Goal: Information Seeking & Learning: Find specific fact

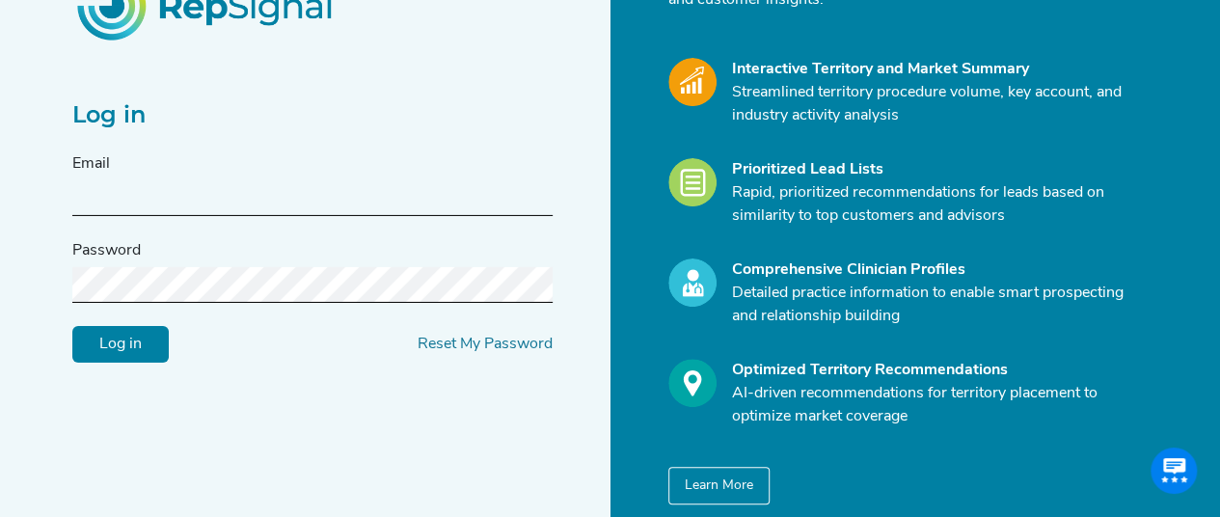
scroll to position [193, 0]
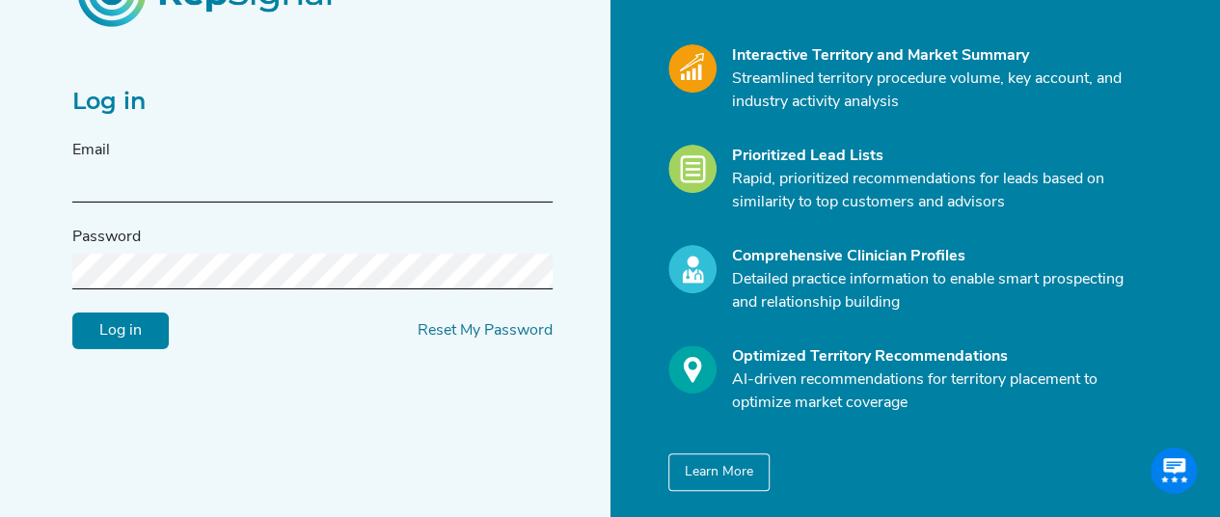
type input "mason@repsignal-admin.com"
click at [134, 333] on input "Log in" at bounding box center [120, 329] width 96 height 37
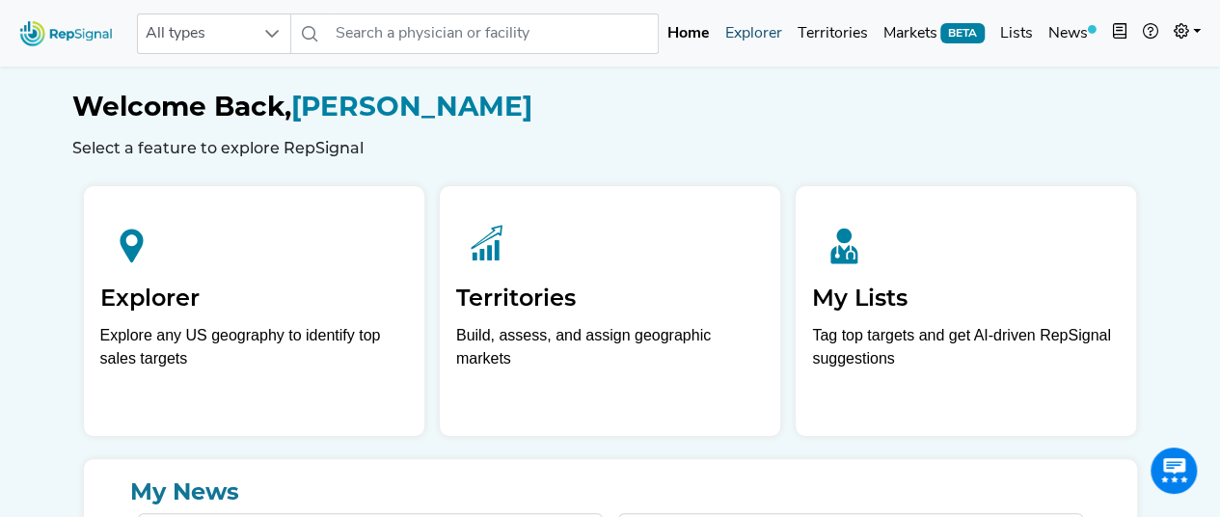
click at [758, 39] on link "Explorer" at bounding box center [752, 33] width 72 height 39
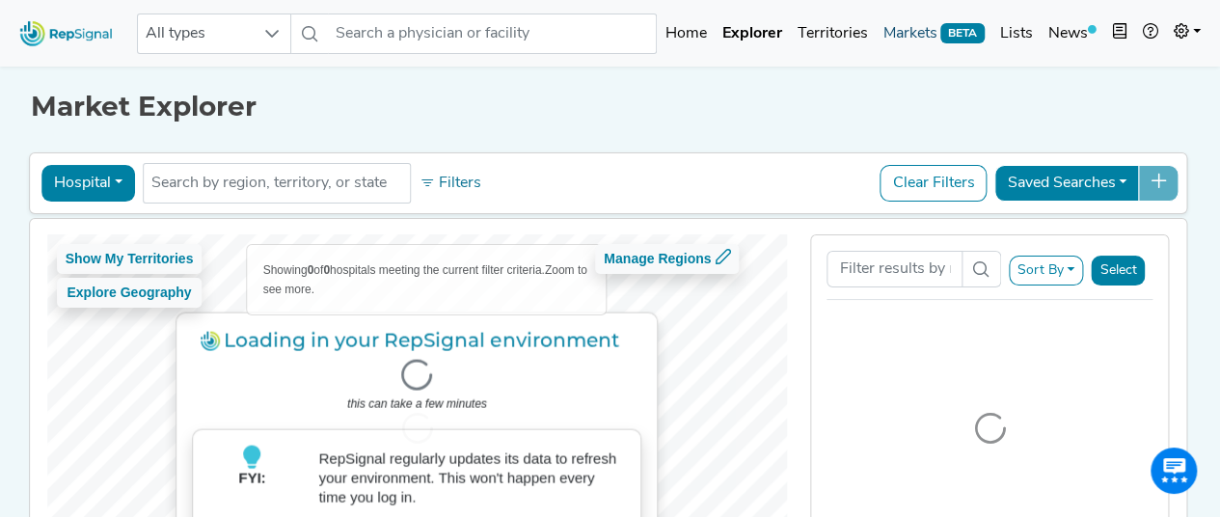
click at [909, 30] on link "Markets BETA" at bounding box center [934, 33] width 118 height 39
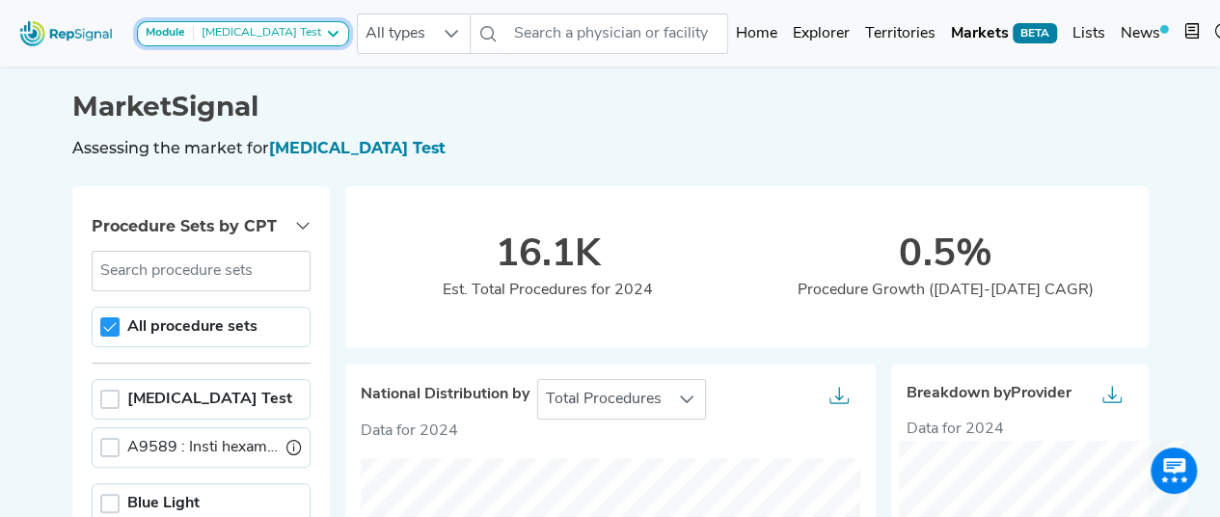
click at [325, 31] on icon at bounding box center [332, 33] width 15 height 15
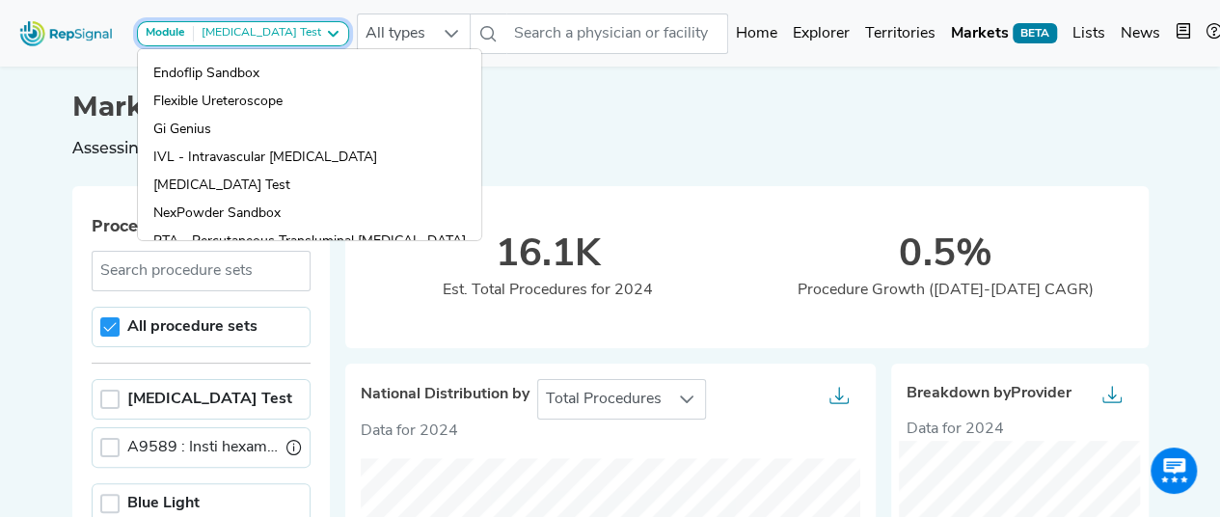
scroll to position [386, 0]
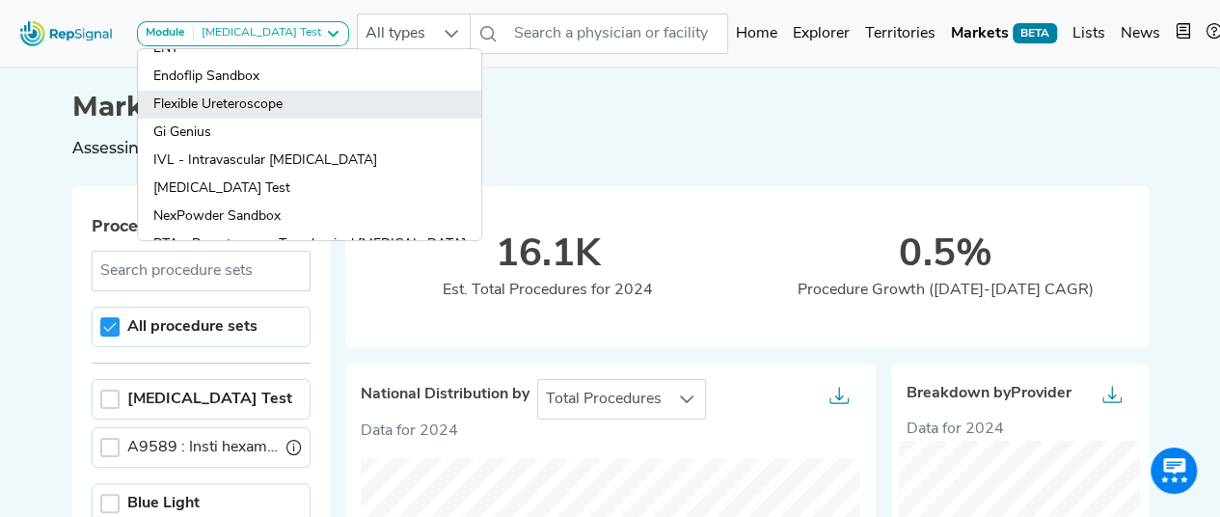
click at [253, 101] on link "Flexible Ureteroscope" at bounding box center [309, 105] width 343 height 28
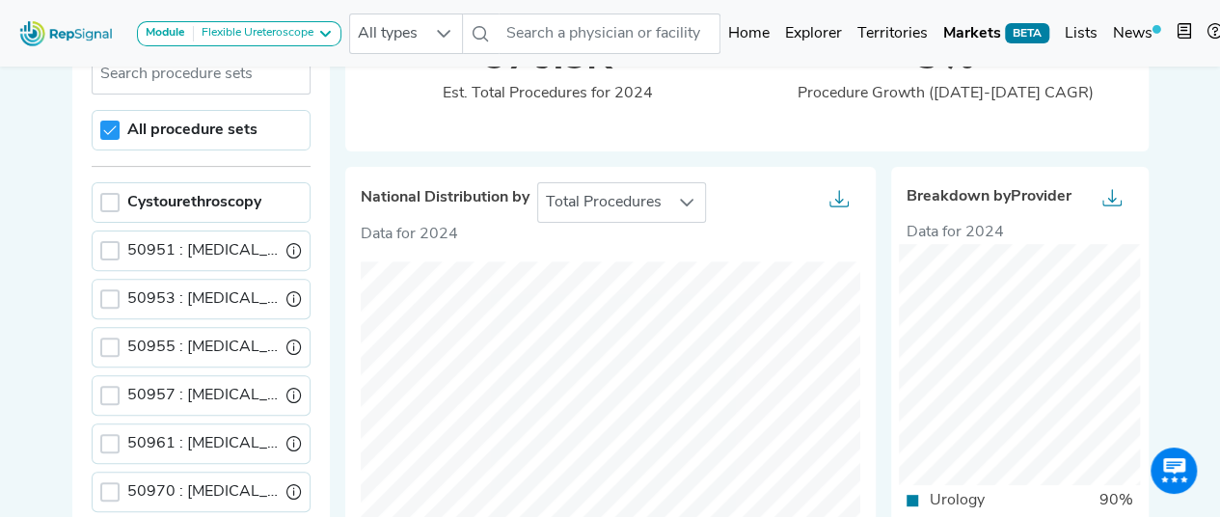
scroll to position [193, 0]
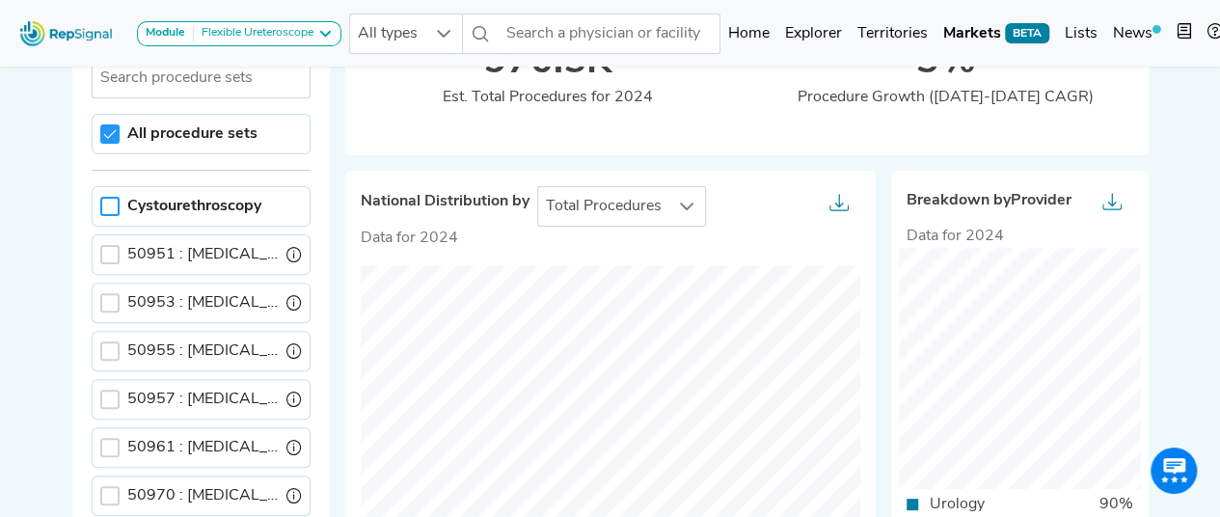
click at [105, 205] on div at bounding box center [109, 206] width 19 height 19
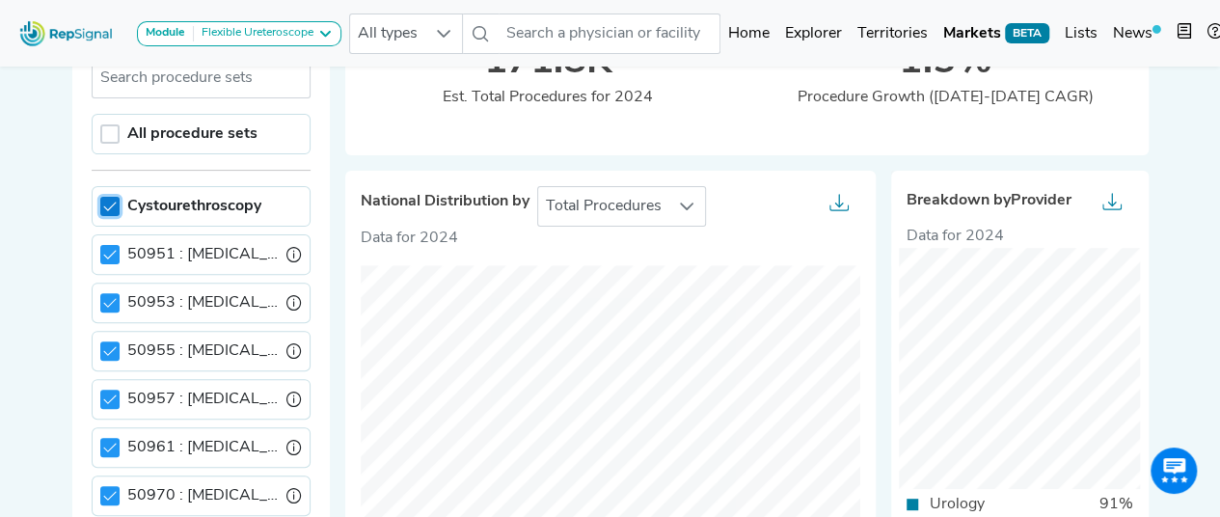
scroll to position [9, 6]
click at [110, 205] on icon at bounding box center [109, 206] width 13 height 13
click at [110, 246] on div at bounding box center [109, 254] width 19 height 19
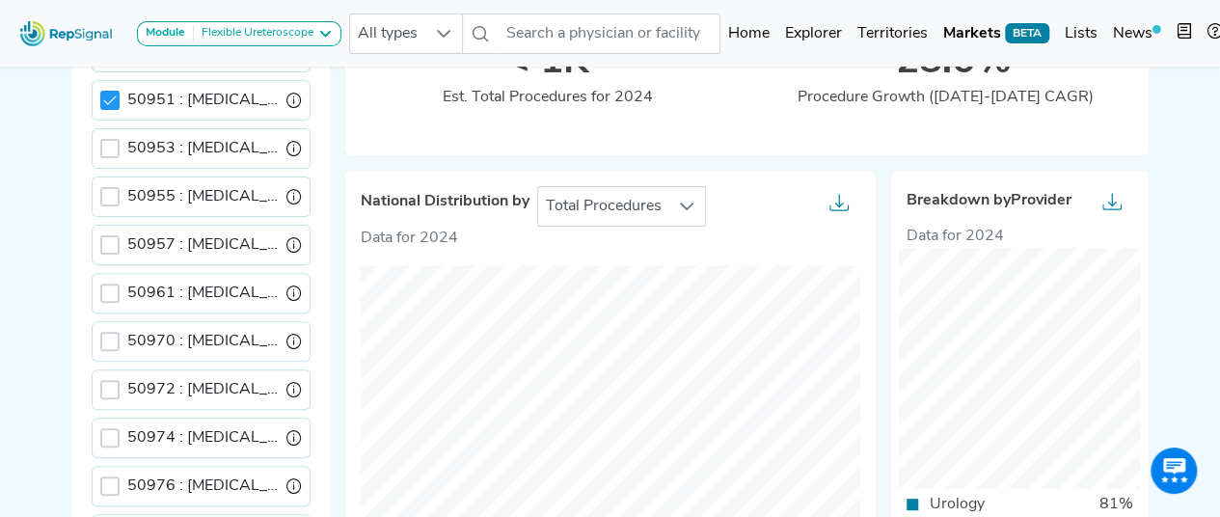
scroll to position [58, 0]
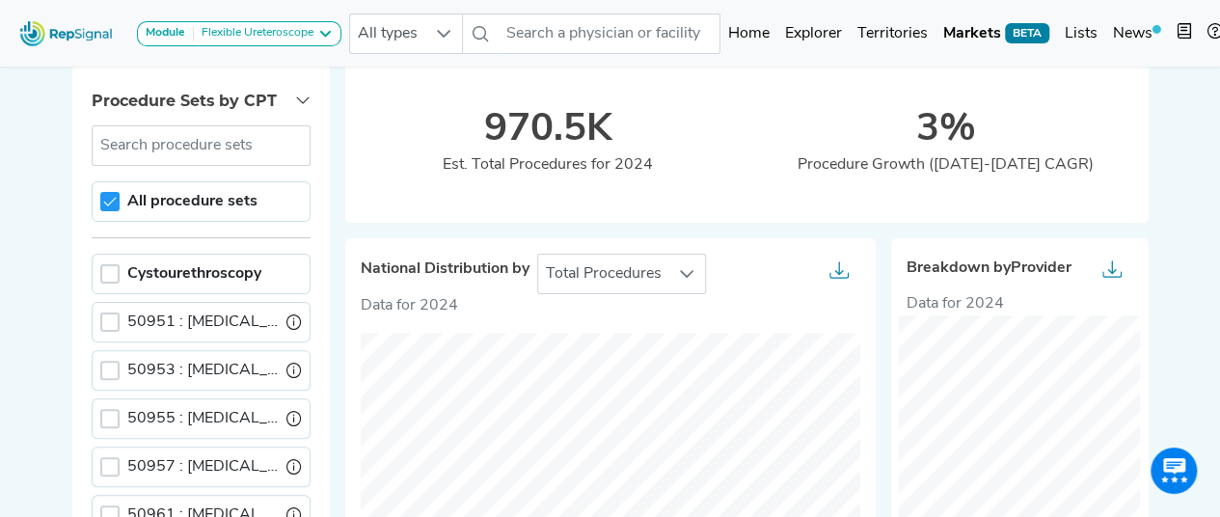
scroll to position [96, 0]
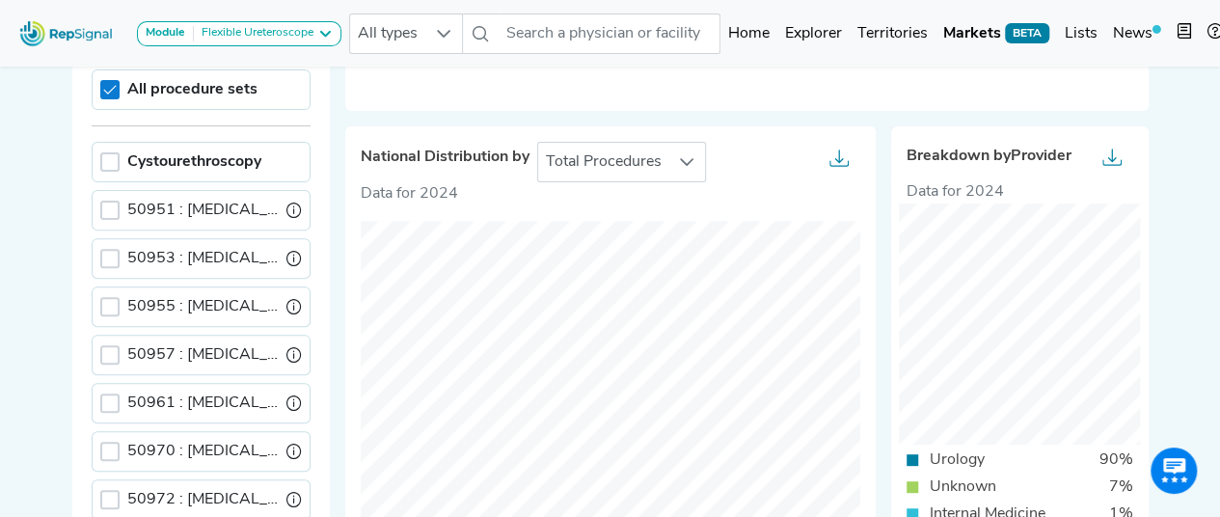
scroll to position [193, 0]
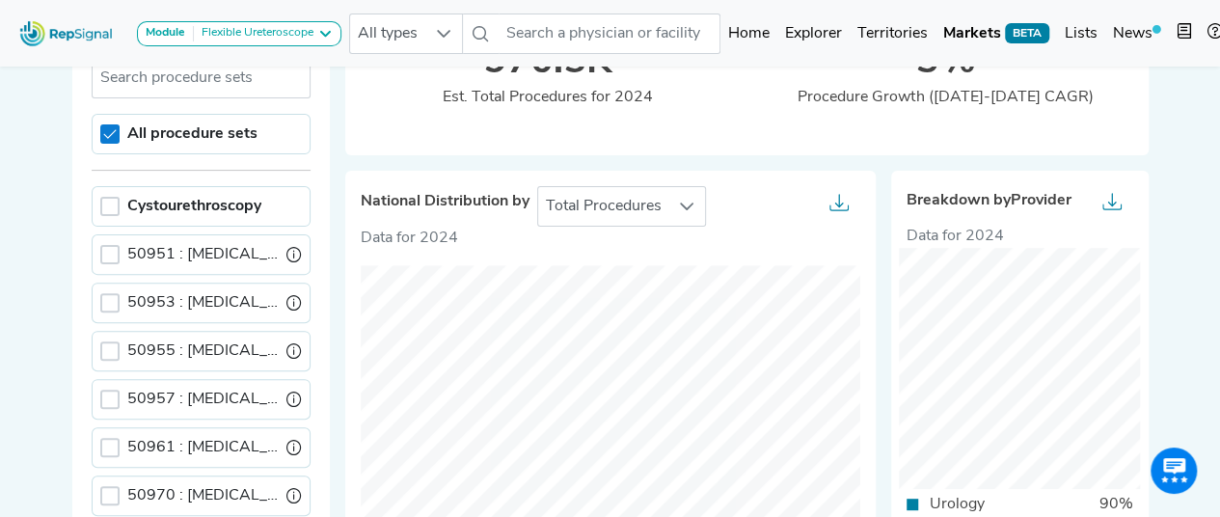
click at [112, 134] on icon at bounding box center [109, 133] width 13 height 13
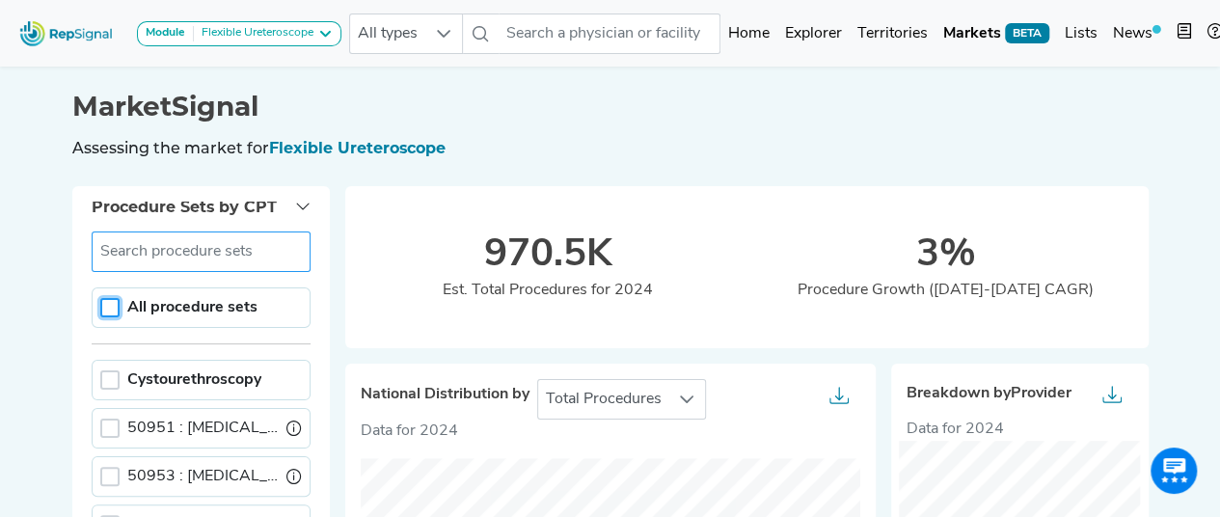
scroll to position [0, 0]
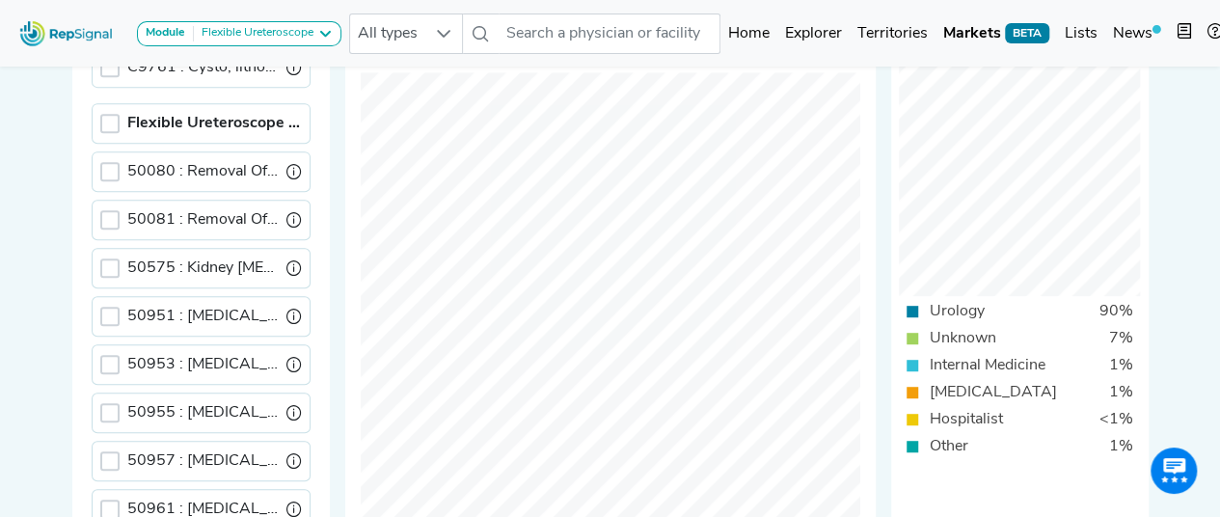
scroll to position [1061, 0]
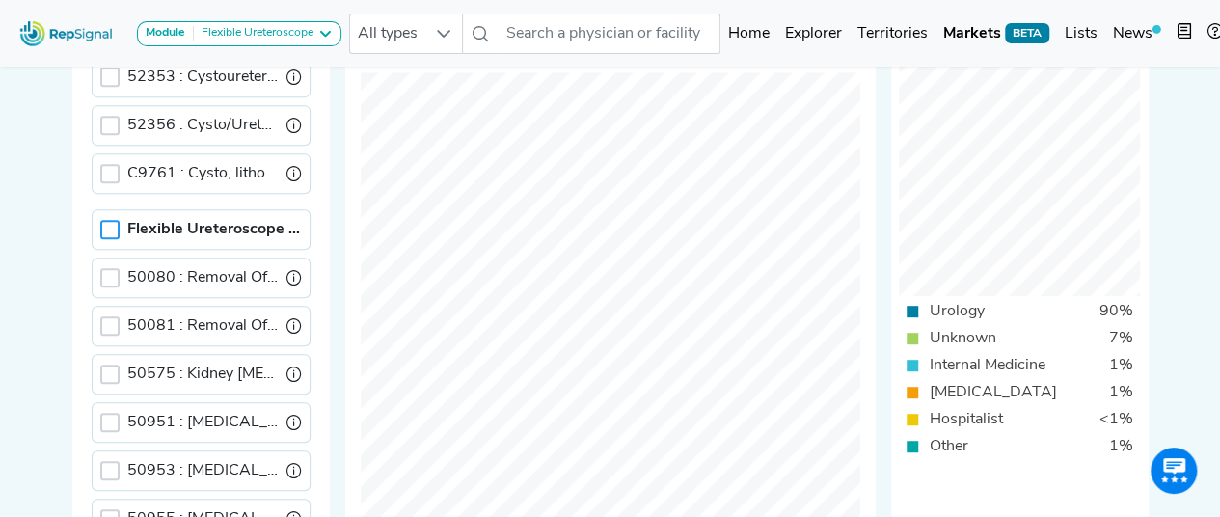
click at [106, 220] on div at bounding box center [109, 229] width 19 height 19
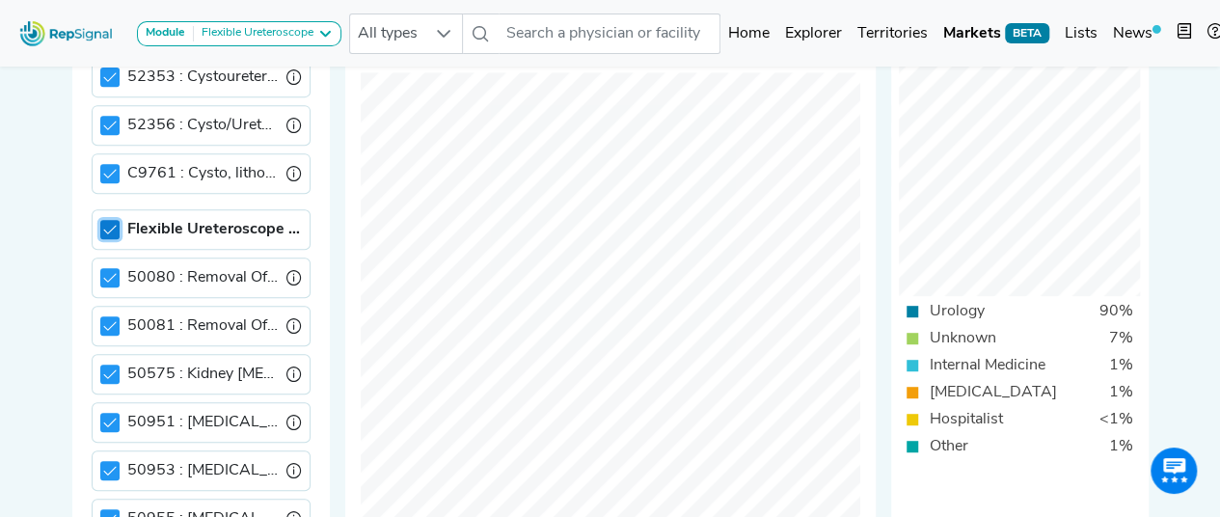
scroll to position [9, 6]
click at [110, 225] on icon at bounding box center [109, 229] width 13 height 9
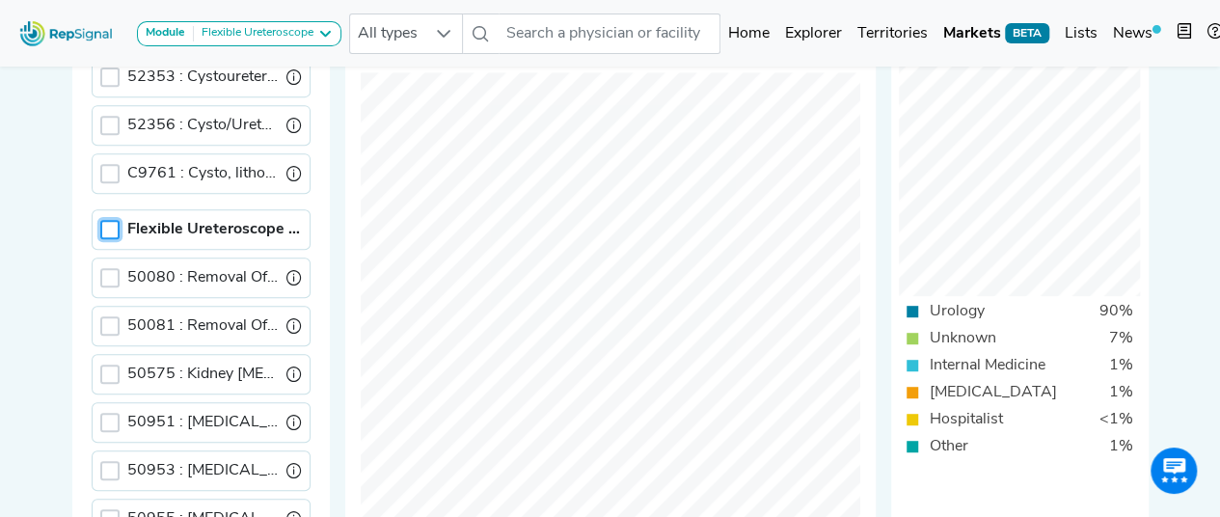
click at [110, 220] on div at bounding box center [109, 229] width 19 height 19
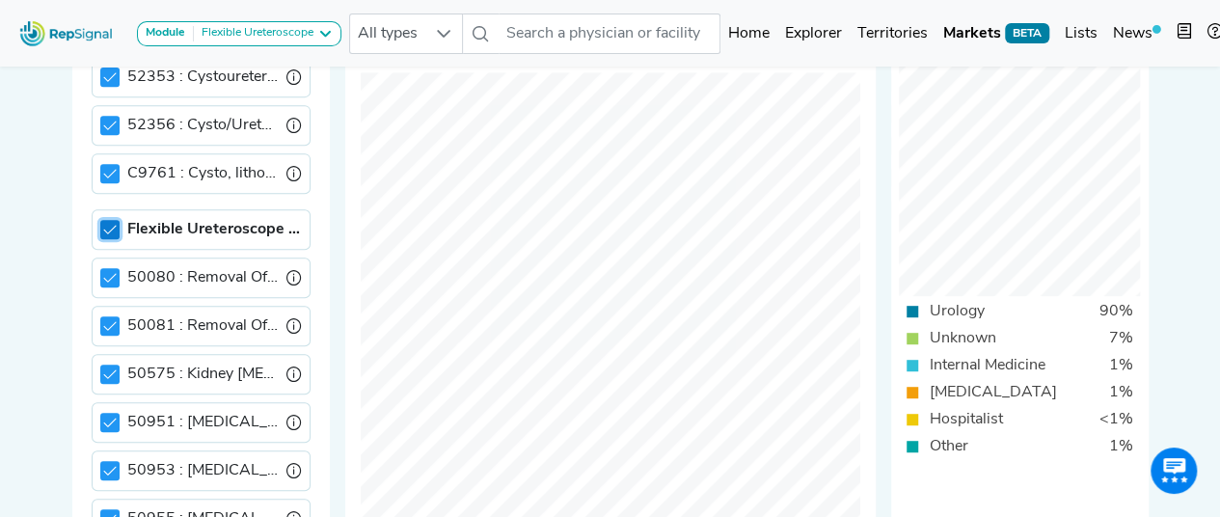
click at [110, 225] on icon at bounding box center [109, 229] width 13 height 9
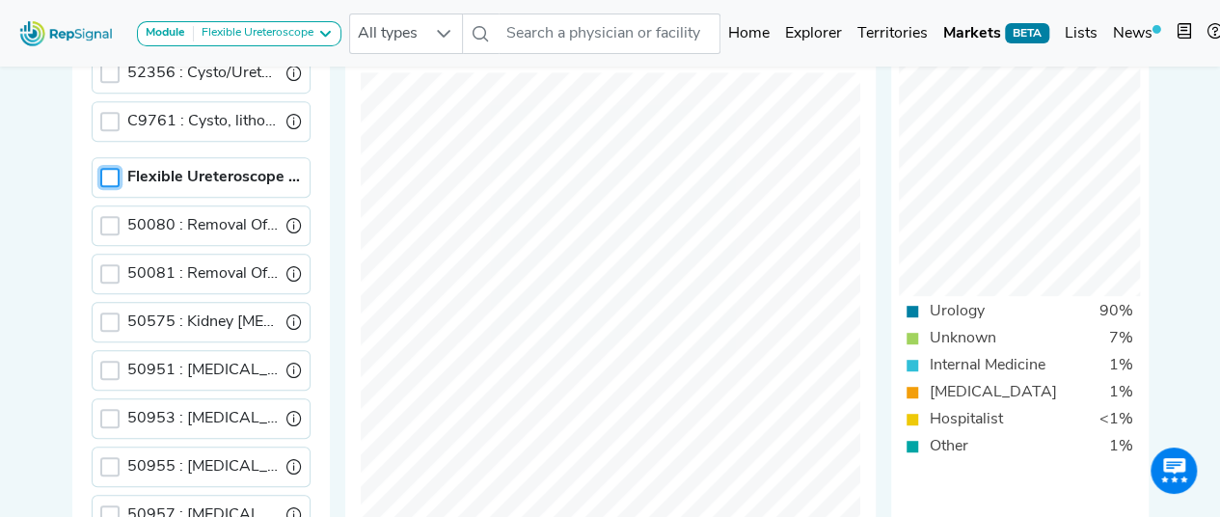
scroll to position [1157, 0]
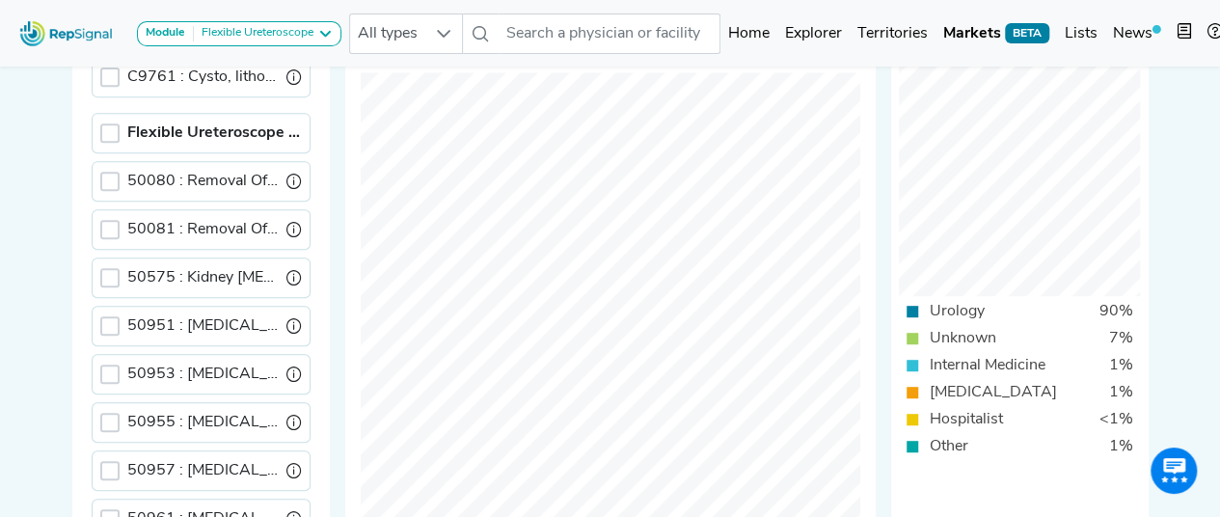
click at [97, 161] on div "50080 : Removal Of [MEDICAL_DATA]" at bounding box center [201, 181] width 219 height 40
click at [121, 167] on div "50080 : Removal Of [MEDICAL_DATA]" at bounding box center [201, 181] width 219 height 40
click at [116, 172] on div at bounding box center [109, 181] width 19 height 19
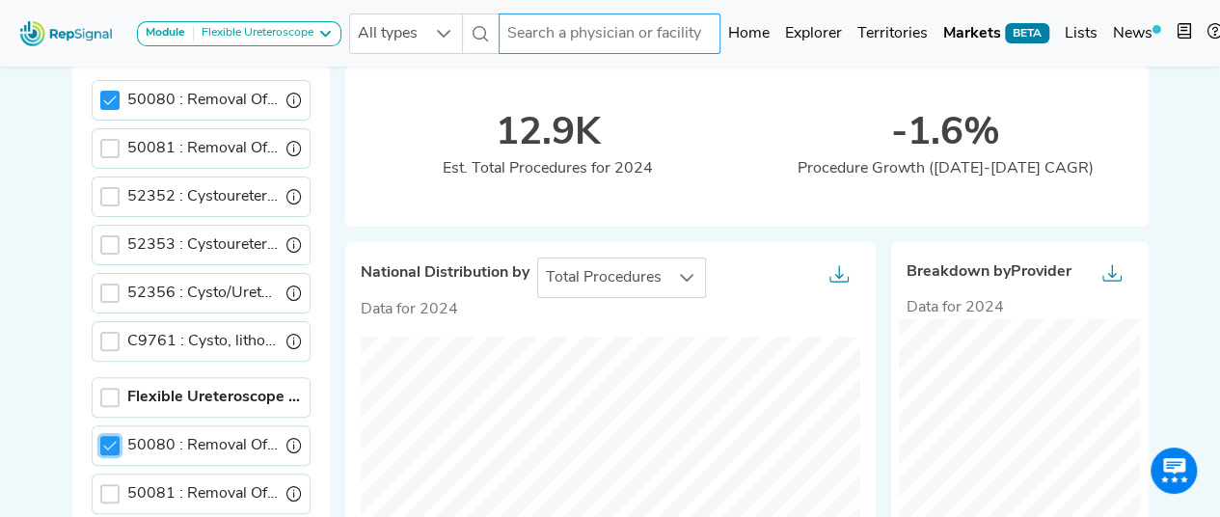
scroll to position [96, 0]
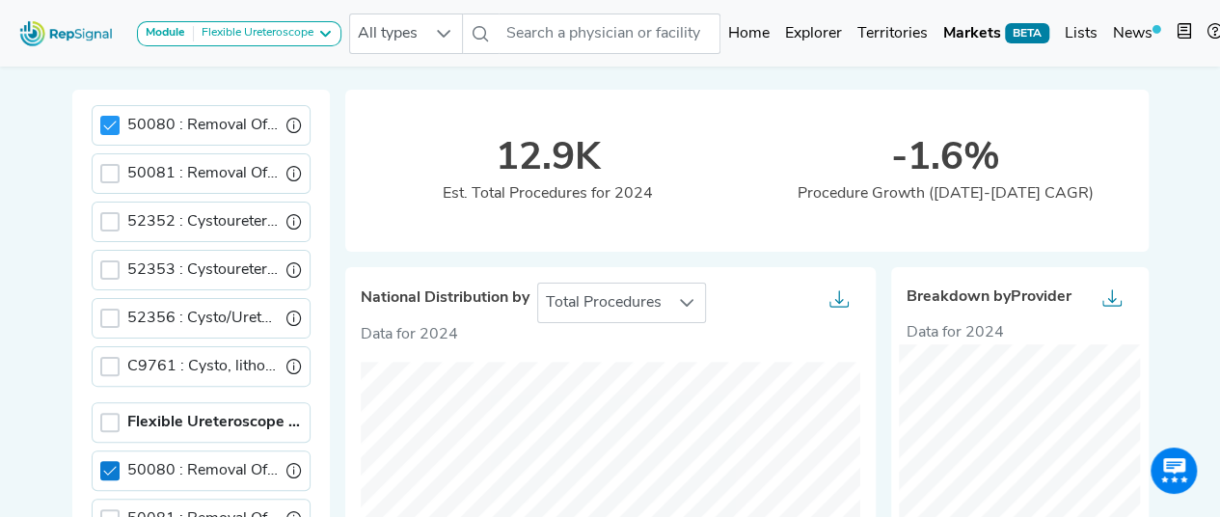
click at [100, 461] on div at bounding box center [109, 470] width 19 height 19
click at [106, 509] on div at bounding box center [109, 518] width 19 height 19
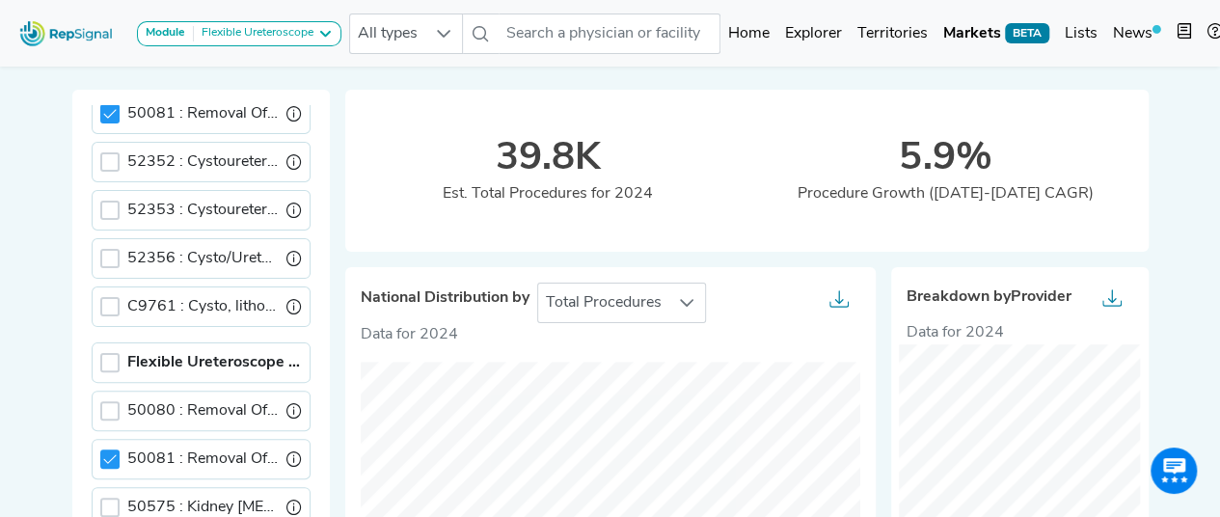
scroll to position [1304, 0]
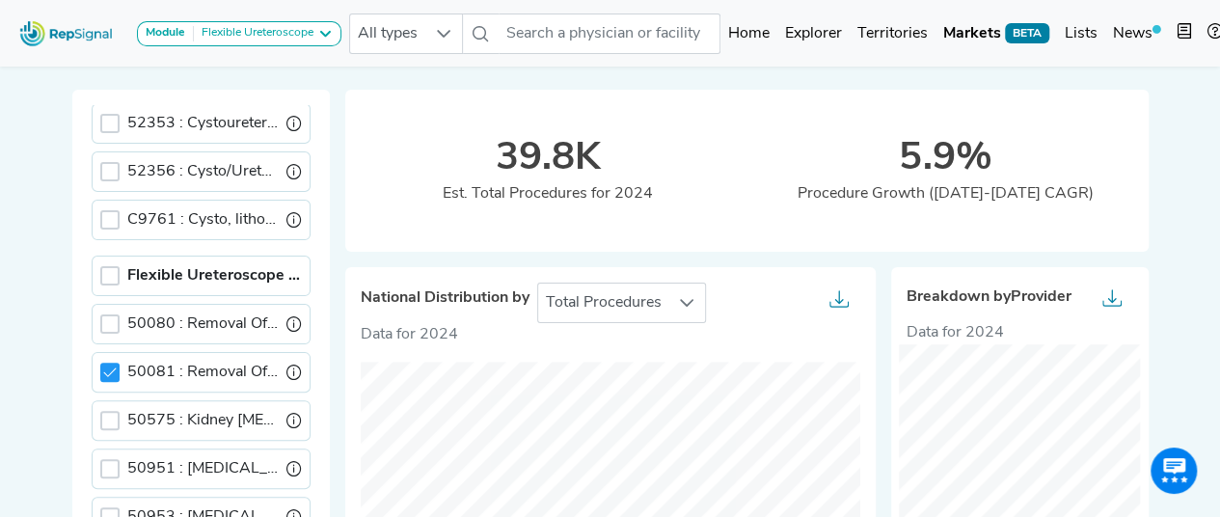
drag, startPoint x: 99, startPoint y: 350, endPoint x: 112, endPoint y: 388, distance: 39.6
click at [100, 363] on div at bounding box center [109, 372] width 19 height 19
click at [107, 411] on div at bounding box center [109, 420] width 19 height 19
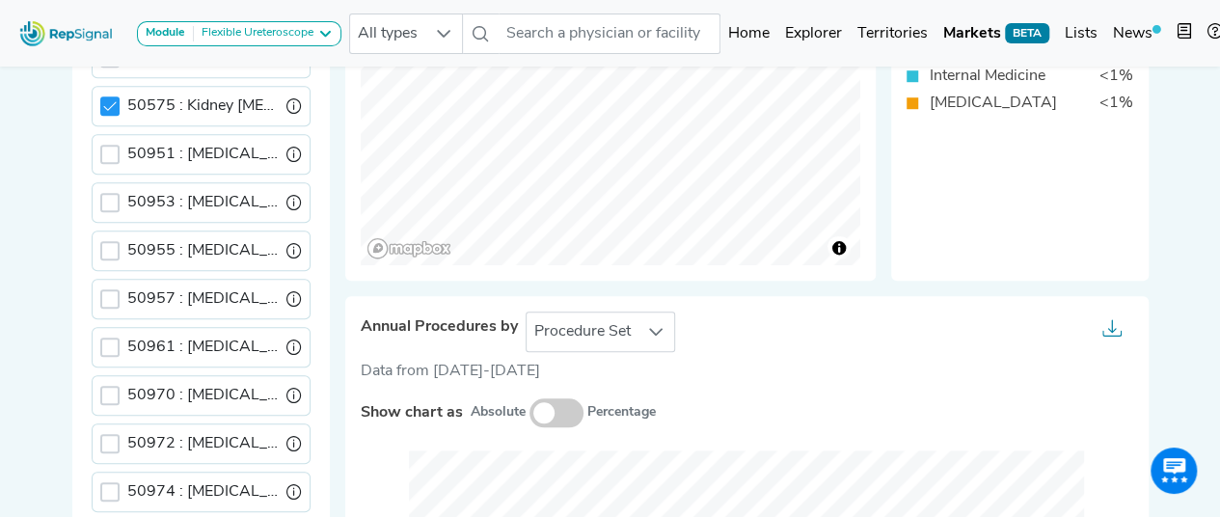
scroll to position [1014, 0]
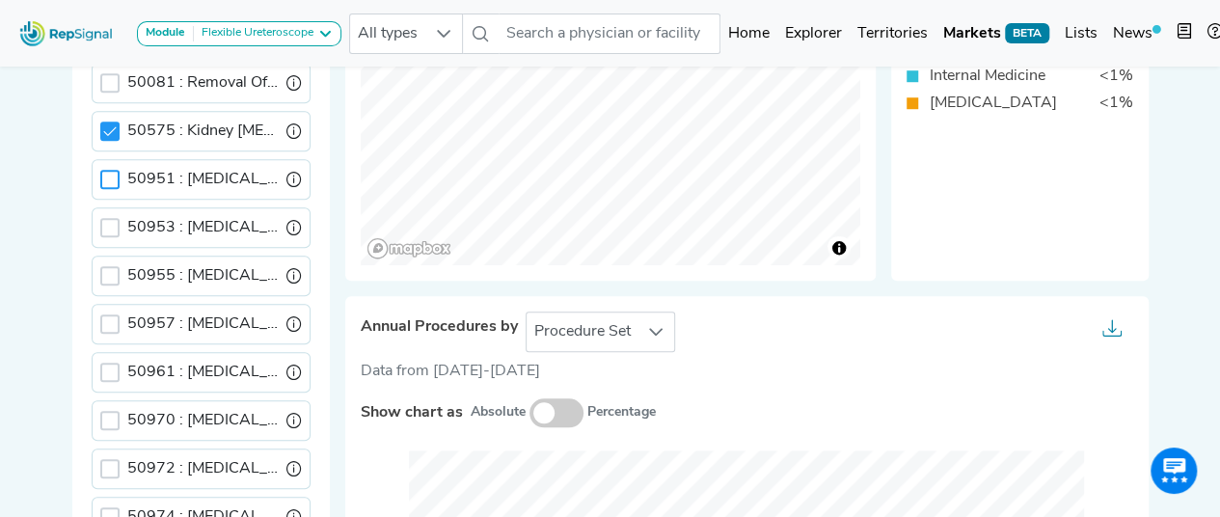
click at [104, 124] on icon at bounding box center [109, 130] width 13 height 13
click at [113, 170] on div at bounding box center [109, 179] width 19 height 19
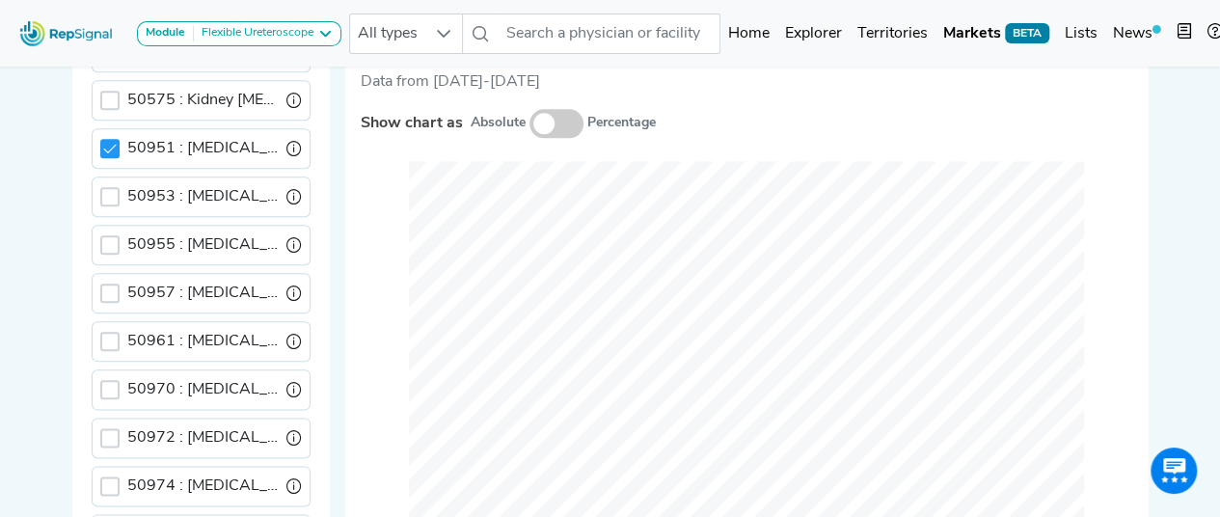
scroll to position [725, 0]
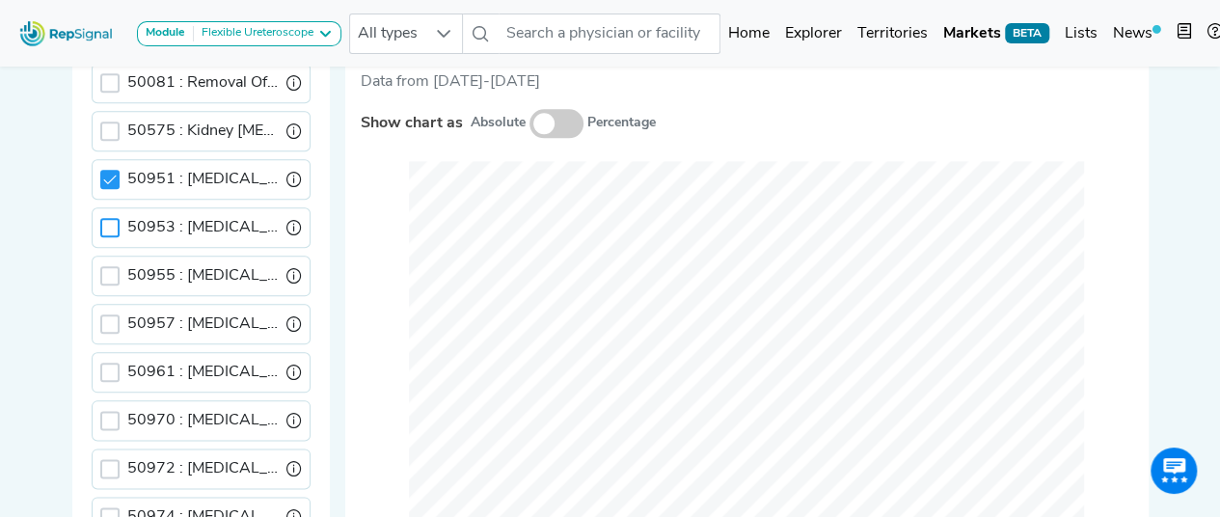
drag, startPoint x: 108, startPoint y: 149, endPoint x: 104, endPoint y: 197, distance: 47.4
click at [108, 170] on div at bounding box center [109, 179] width 19 height 19
click at [112, 218] on div at bounding box center [109, 227] width 19 height 19
drag, startPoint x: 109, startPoint y: 202, endPoint x: 112, endPoint y: 257, distance: 56.0
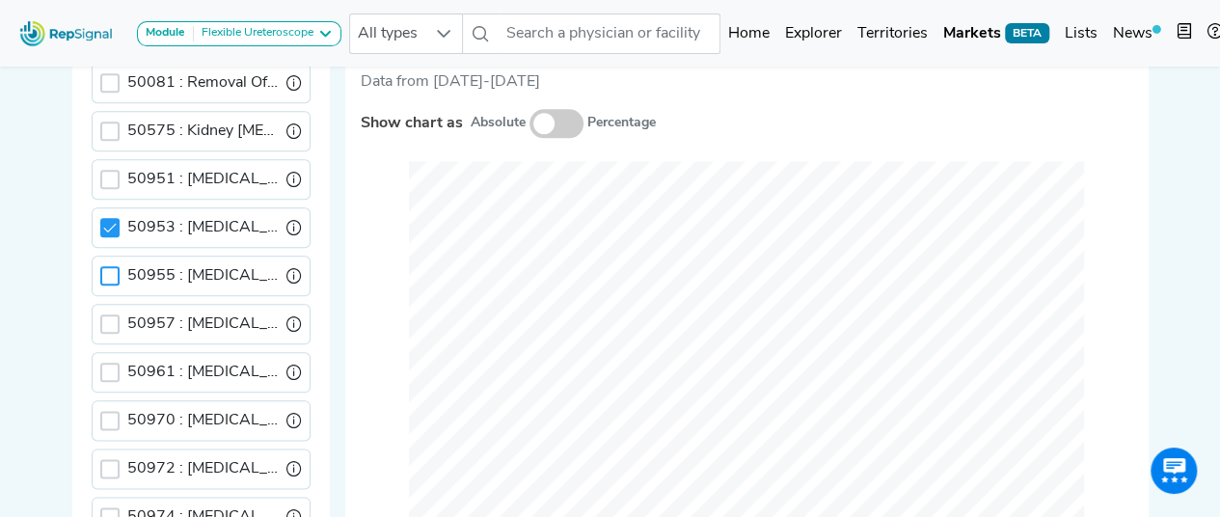
click at [109, 221] on icon at bounding box center [109, 227] width 13 height 13
click at [112, 266] on div at bounding box center [109, 275] width 19 height 19
drag, startPoint x: 102, startPoint y: 257, endPoint x: 102, endPoint y: 308, distance: 50.1
click at [103, 269] on icon at bounding box center [109, 275] width 13 height 13
click at [105, 314] on div at bounding box center [109, 323] width 19 height 19
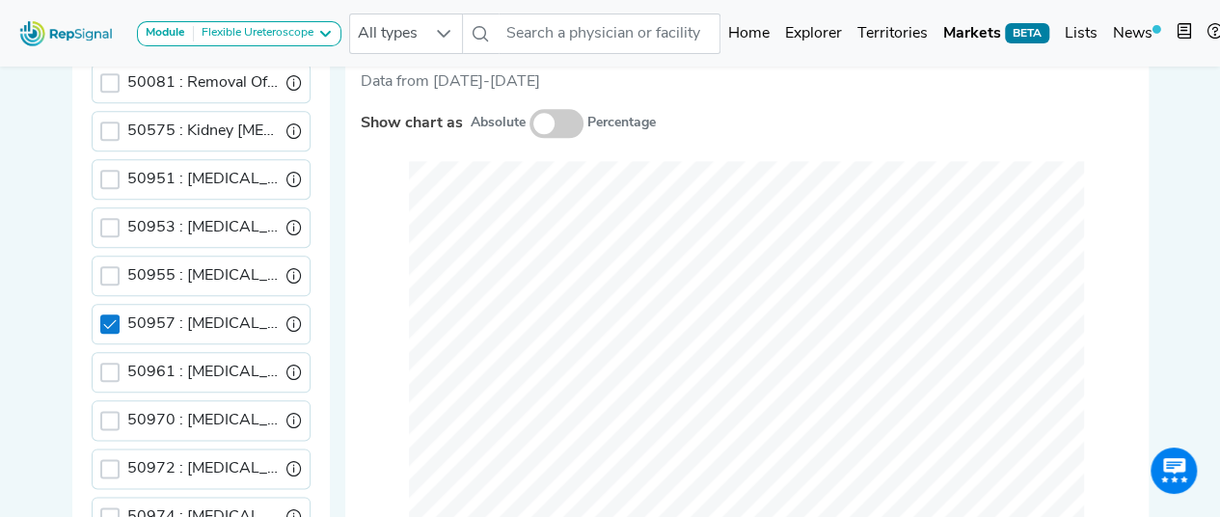
drag, startPoint x: 105, startPoint y: 302, endPoint x: 112, endPoint y: 337, distance: 35.4
click at [105, 317] on icon at bounding box center [109, 323] width 13 height 13
click at [111, 363] on div at bounding box center [109, 372] width 19 height 19
click at [100, 360] on div "50961 : [MEDICAL_DATA] [MEDICAL_DATA] & Treatment" at bounding box center [201, 372] width 219 height 40
click at [105, 363] on div at bounding box center [109, 372] width 19 height 19
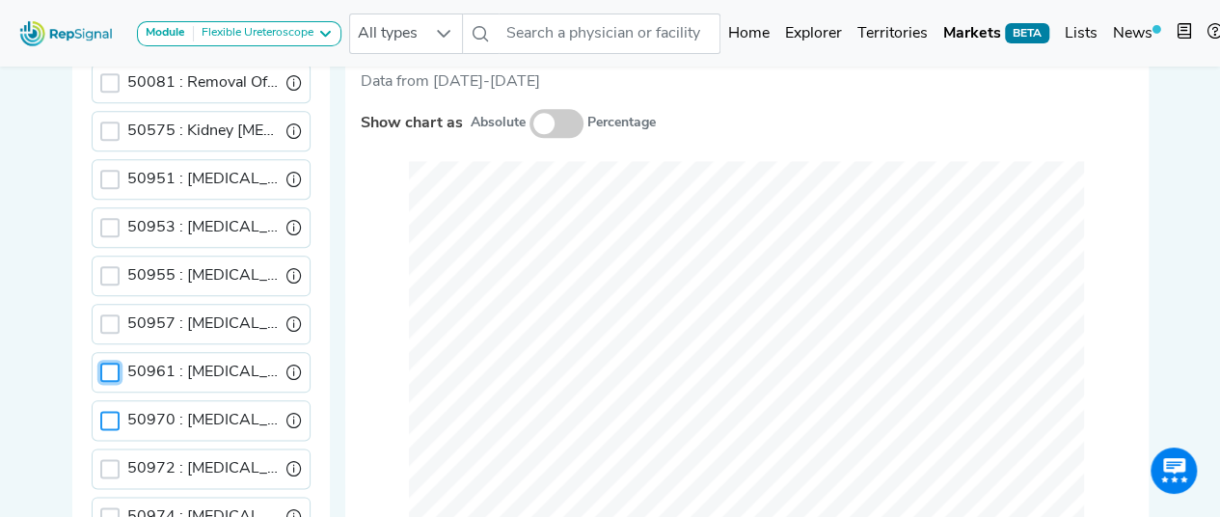
click at [118, 411] on div at bounding box center [109, 420] width 19 height 19
drag, startPoint x: 117, startPoint y: 396, endPoint x: 128, endPoint y: 448, distance: 53.3
click at [117, 411] on div at bounding box center [109, 420] width 19 height 19
click at [112, 459] on div at bounding box center [109, 468] width 19 height 19
drag, startPoint x: 100, startPoint y: 446, endPoint x: 103, endPoint y: 460, distance: 13.8
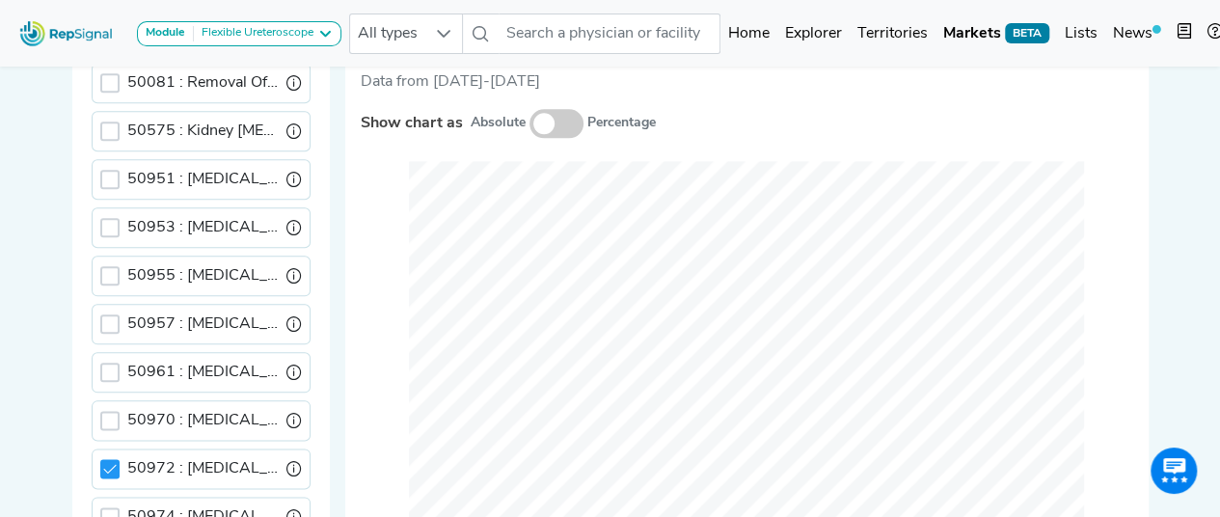
click at [100, 459] on div at bounding box center [109, 468] width 19 height 19
click at [112, 507] on div at bounding box center [109, 516] width 19 height 19
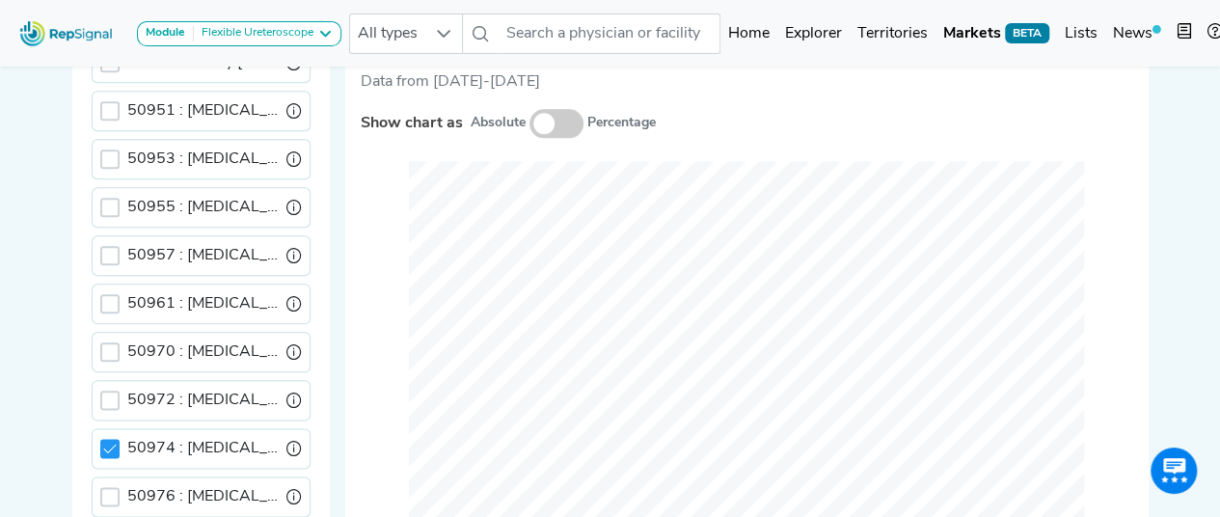
scroll to position [822, 0]
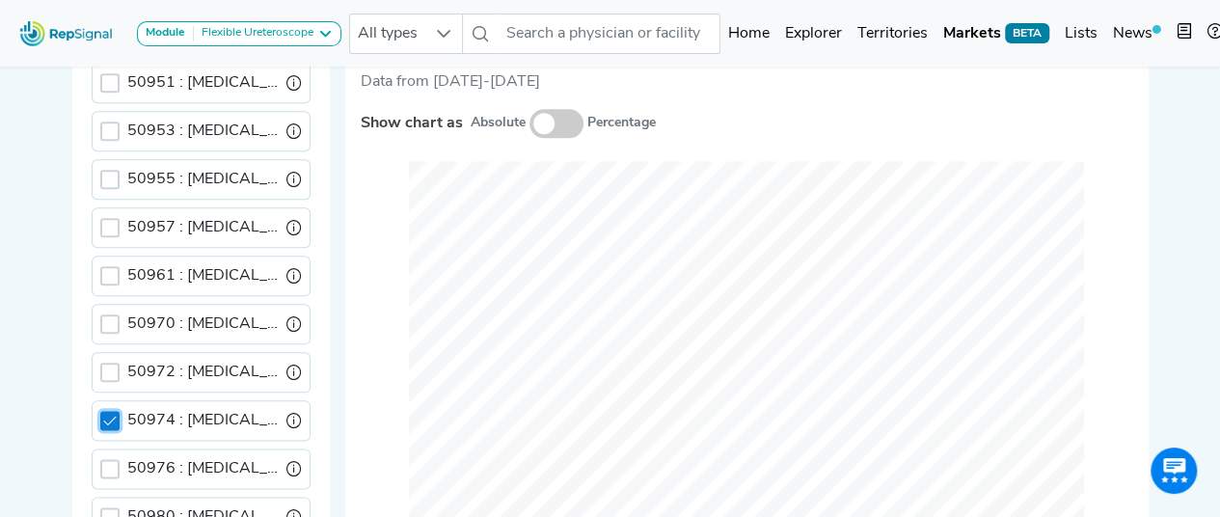
click at [98, 400] on div "50974 : [MEDICAL_DATA] [MEDICAL_DATA] & [MEDICAL_DATA]" at bounding box center [201, 420] width 219 height 40
click at [112, 414] on icon at bounding box center [109, 420] width 13 height 13
click at [101, 459] on div at bounding box center [109, 468] width 19 height 19
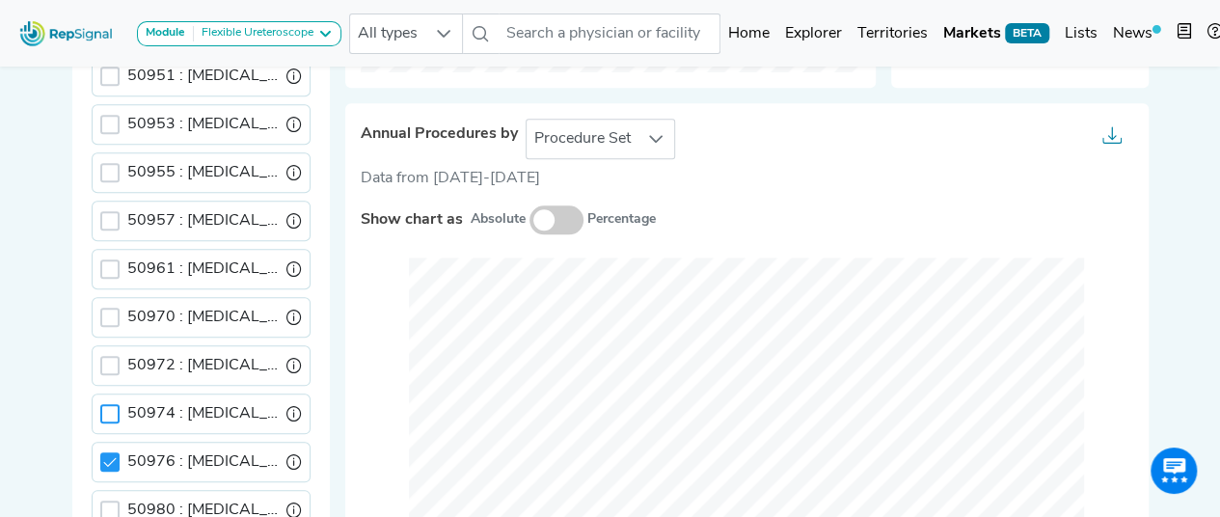
scroll to position [1014, 0]
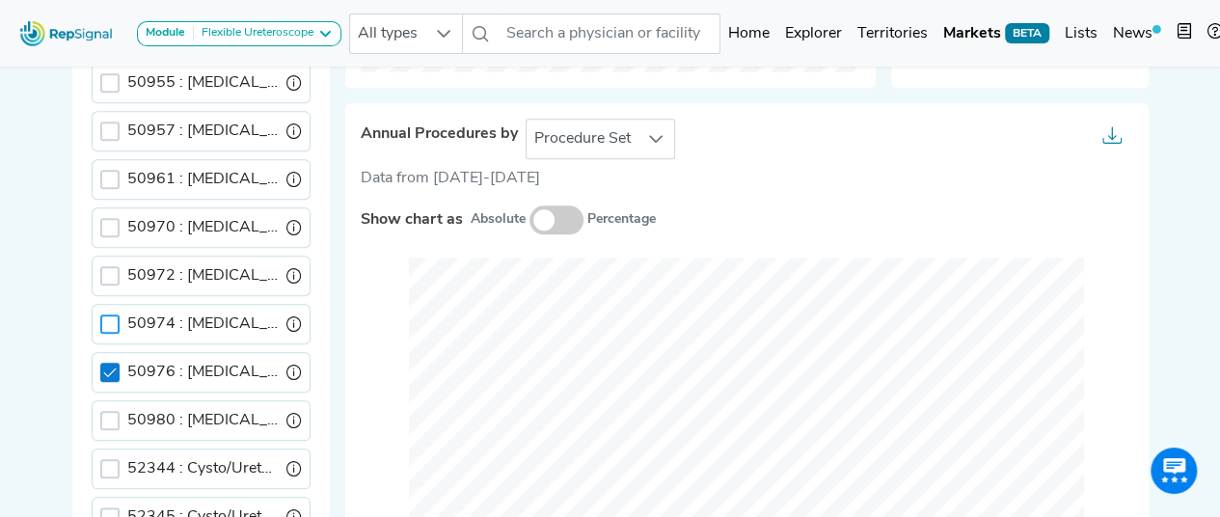
drag, startPoint x: 109, startPoint y: 347, endPoint x: 116, endPoint y: 363, distance: 16.8
click at [109, 365] on icon at bounding box center [109, 371] width 13 height 13
click at [111, 411] on div at bounding box center [109, 420] width 19 height 19
drag, startPoint x: 113, startPoint y: 387, endPoint x: 114, endPoint y: 438, distance: 51.1
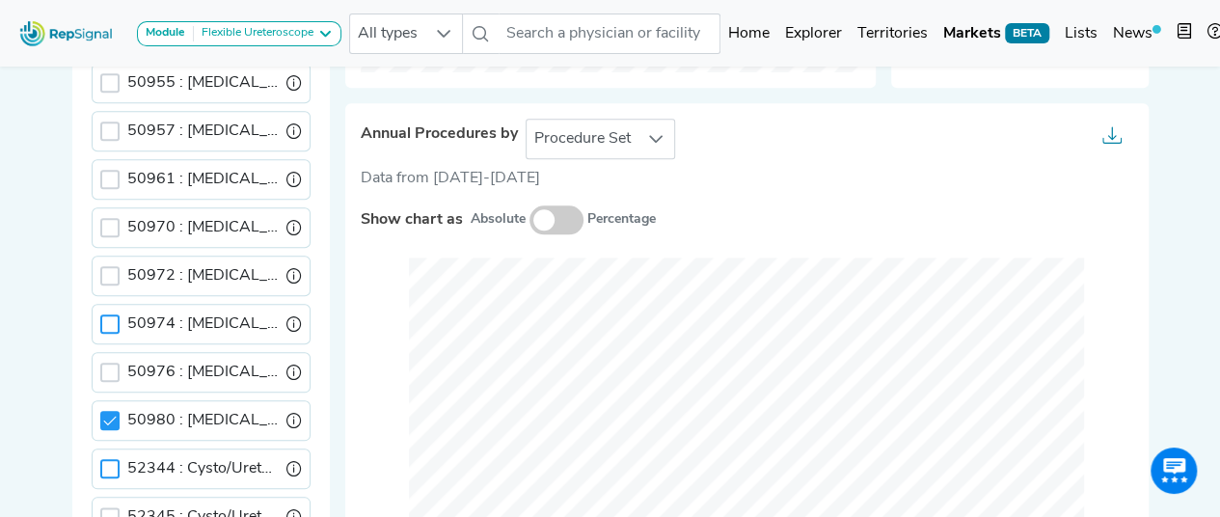
click at [113, 414] on icon at bounding box center [109, 420] width 13 height 13
click at [112, 459] on div at bounding box center [109, 468] width 19 height 19
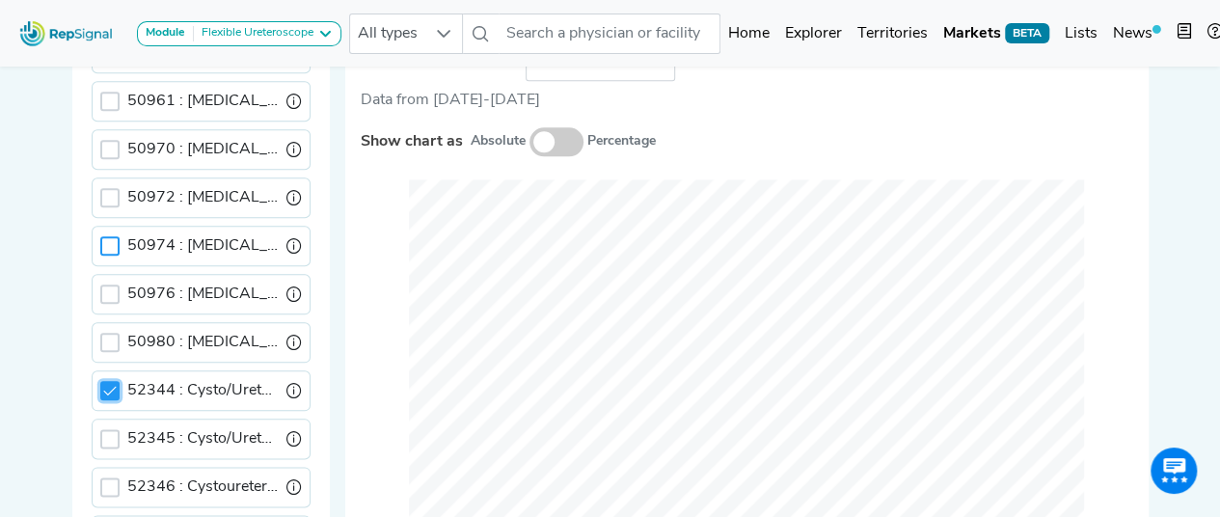
scroll to position [964, 0]
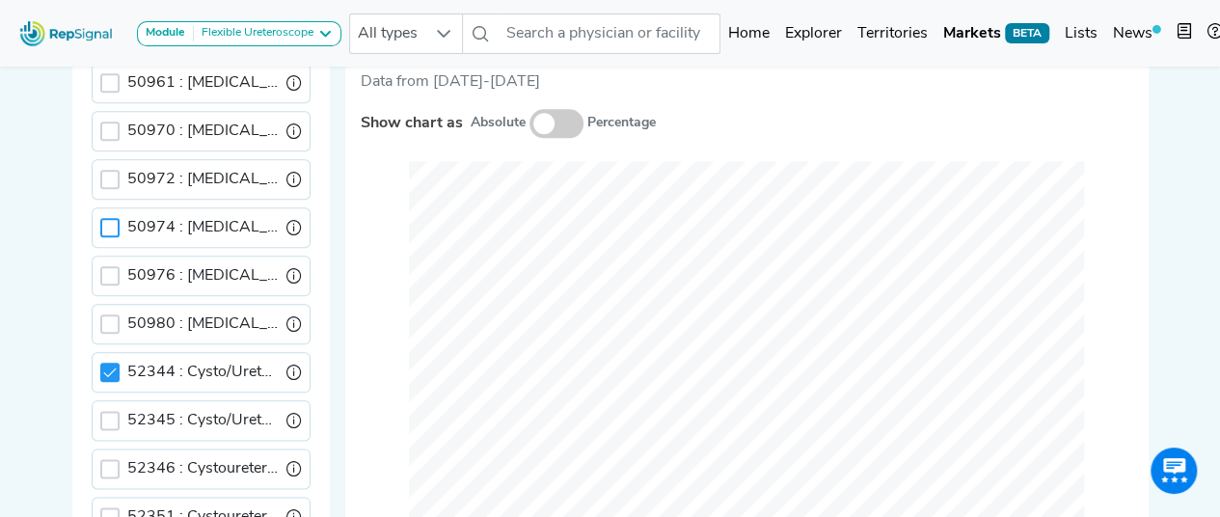
drag, startPoint x: 104, startPoint y: 339, endPoint x: 111, endPoint y: 375, distance: 36.3
click at [104, 365] on icon at bounding box center [109, 371] width 13 height 13
click at [111, 411] on div at bounding box center [109, 420] width 19 height 19
drag, startPoint x: 110, startPoint y: 386, endPoint x: 106, endPoint y: 429, distance: 43.6
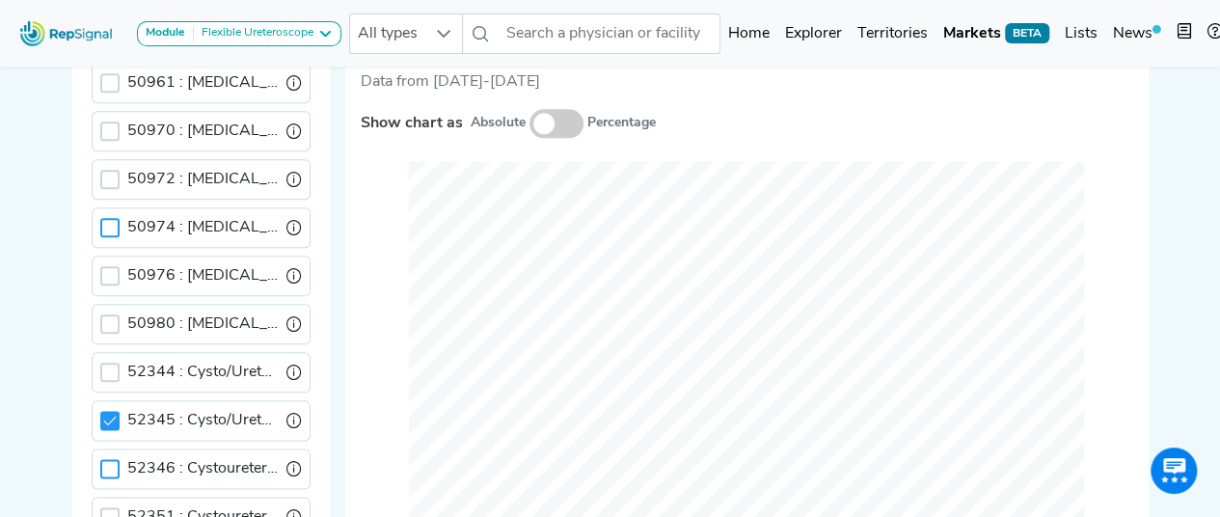
click at [110, 414] on icon at bounding box center [109, 420] width 13 height 13
click at [106, 459] on div at bounding box center [109, 468] width 19 height 19
drag, startPoint x: 109, startPoint y: 440, endPoint x: 121, endPoint y: 495, distance: 56.4
click at [109, 464] on icon at bounding box center [109, 468] width 13 height 9
click at [112, 507] on div at bounding box center [109, 516] width 19 height 19
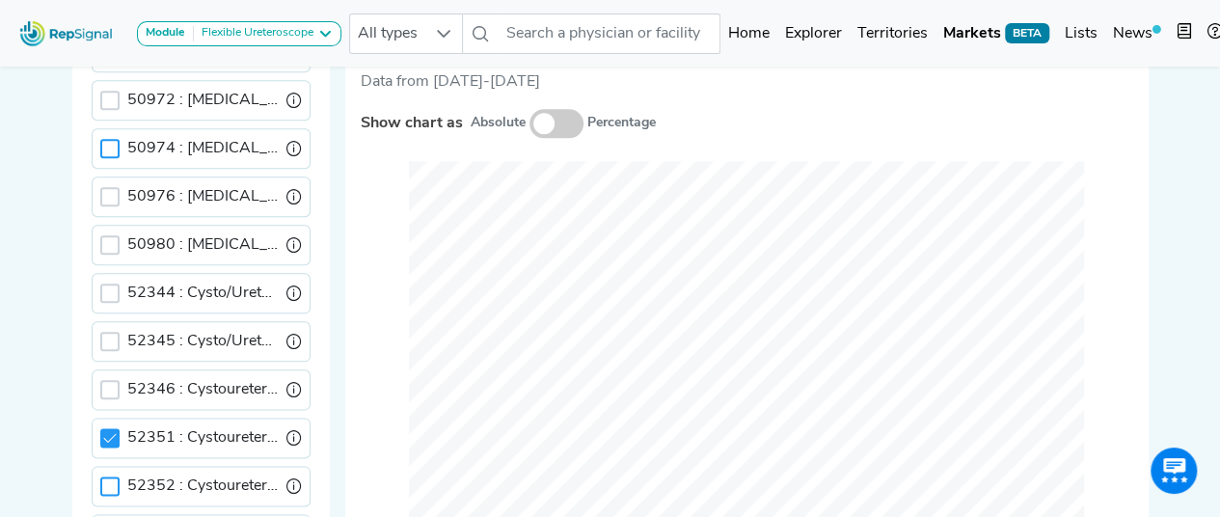
scroll to position [1111, 0]
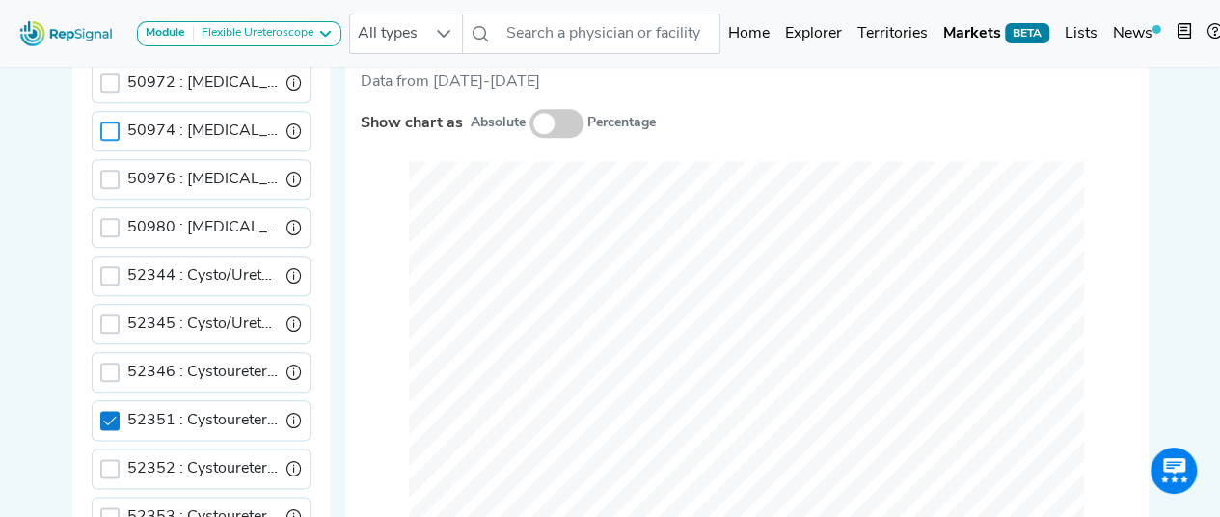
click at [110, 414] on icon at bounding box center [109, 420] width 13 height 13
drag, startPoint x: 112, startPoint y: 425, endPoint x: 106, endPoint y: 439, distance: 14.7
click at [106, 459] on div at bounding box center [109, 468] width 19 height 19
drag, startPoint x: 112, startPoint y: 442, endPoint x: 103, endPoint y: 477, distance: 36.7
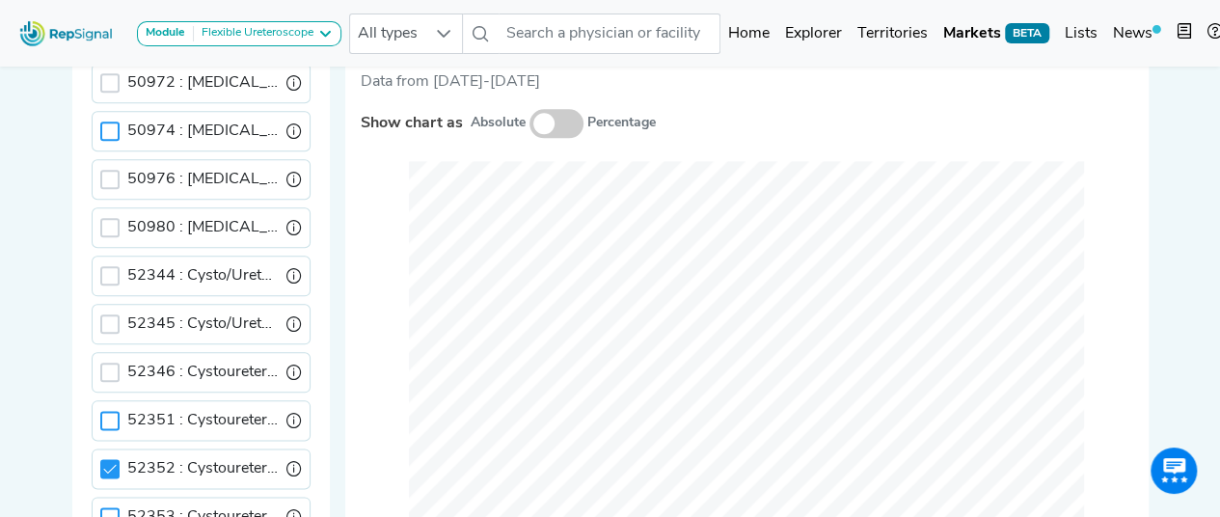
click at [112, 462] on icon at bounding box center [109, 468] width 13 height 13
click at [102, 507] on div at bounding box center [109, 516] width 19 height 19
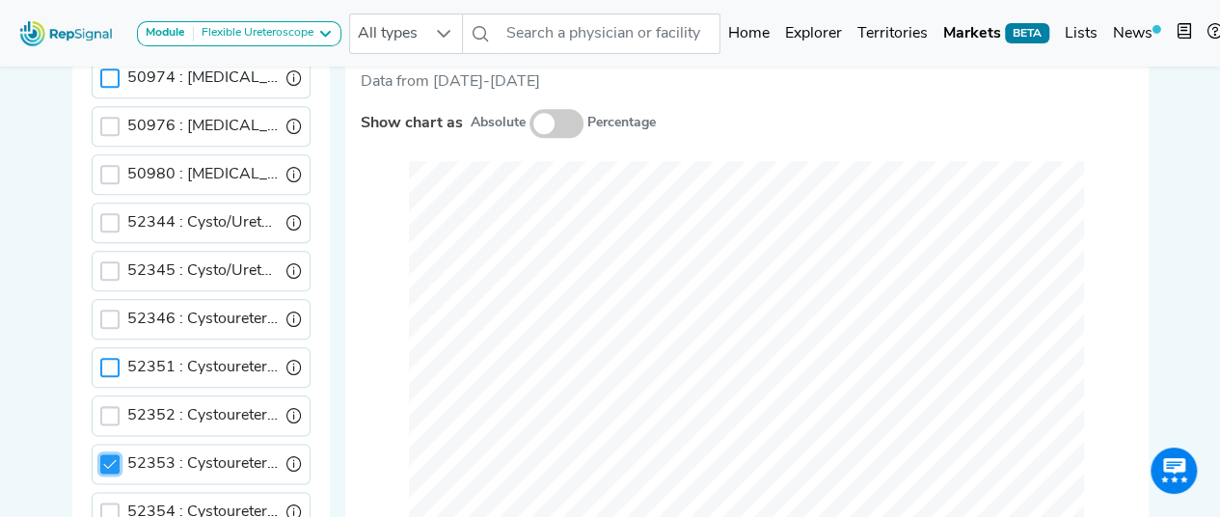
scroll to position [1207, 0]
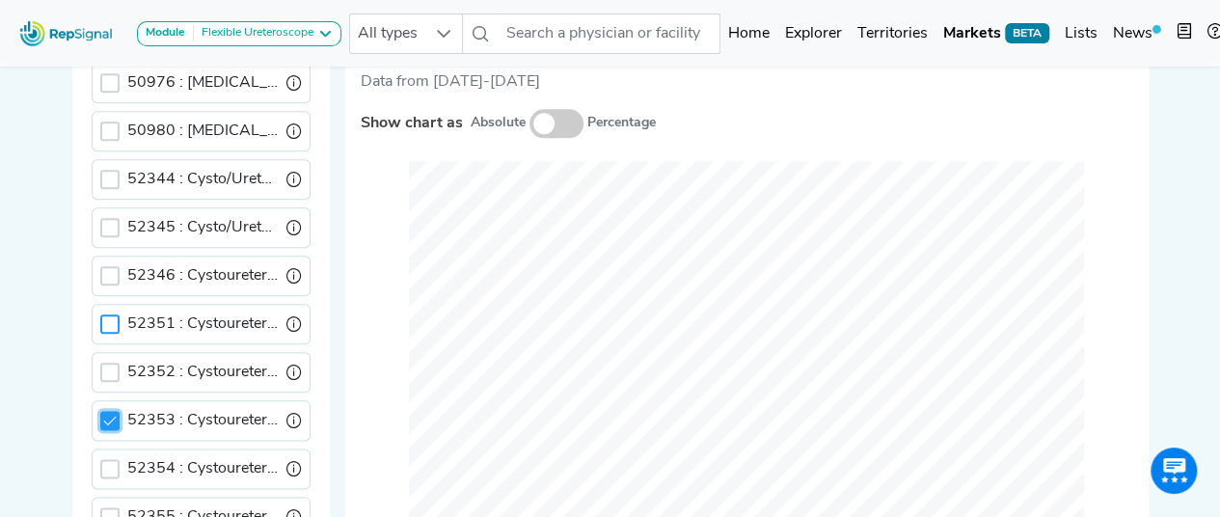
drag, startPoint x: 114, startPoint y: 389, endPoint x: 107, endPoint y: 406, distance: 18.6
click at [114, 414] on icon at bounding box center [109, 420] width 13 height 13
click at [106, 459] on div at bounding box center [109, 468] width 19 height 19
drag, startPoint x: 101, startPoint y: 434, endPoint x: 100, endPoint y: 471, distance: 36.7
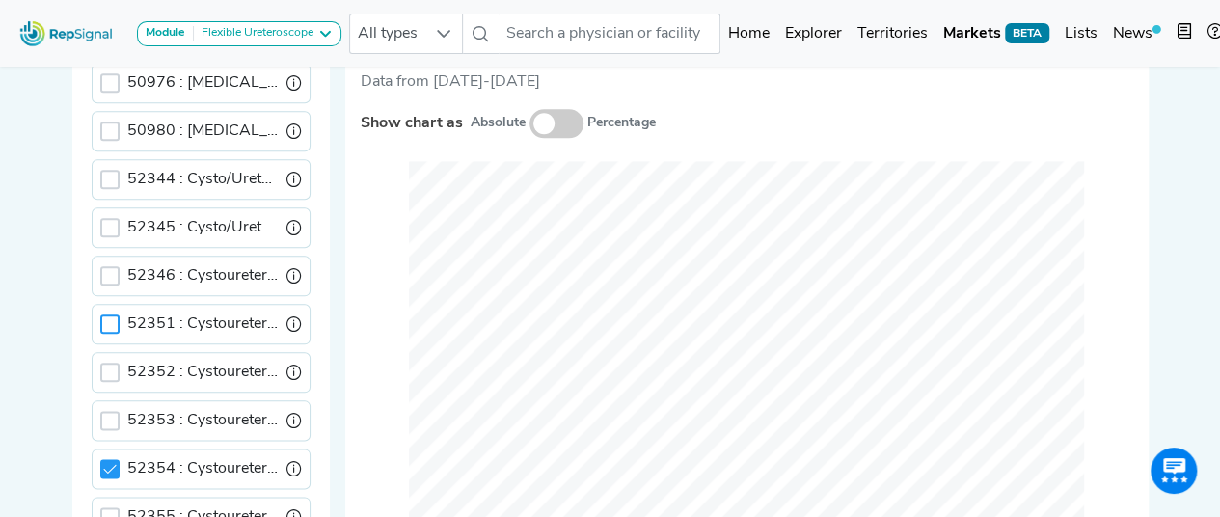
click at [102, 459] on div at bounding box center [109, 468] width 19 height 19
click at [98, 497] on div "52355 : Cystouretero W/Excise Tumor" at bounding box center [201, 517] width 219 height 40
click at [107, 507] on div at bounding box center [109, 516] width 19 height 19
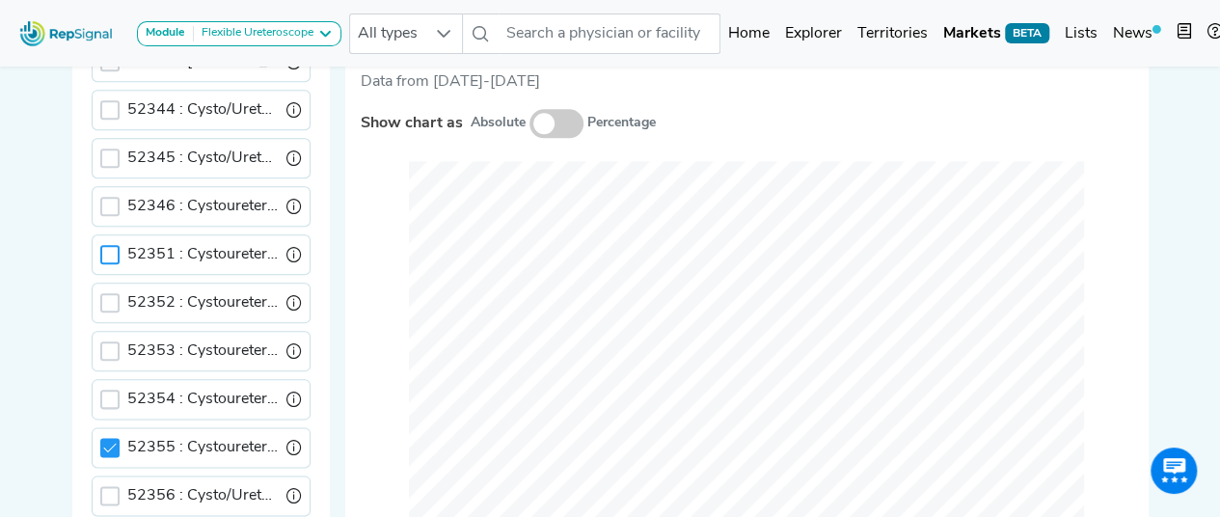
scroll to position [1304, 0]
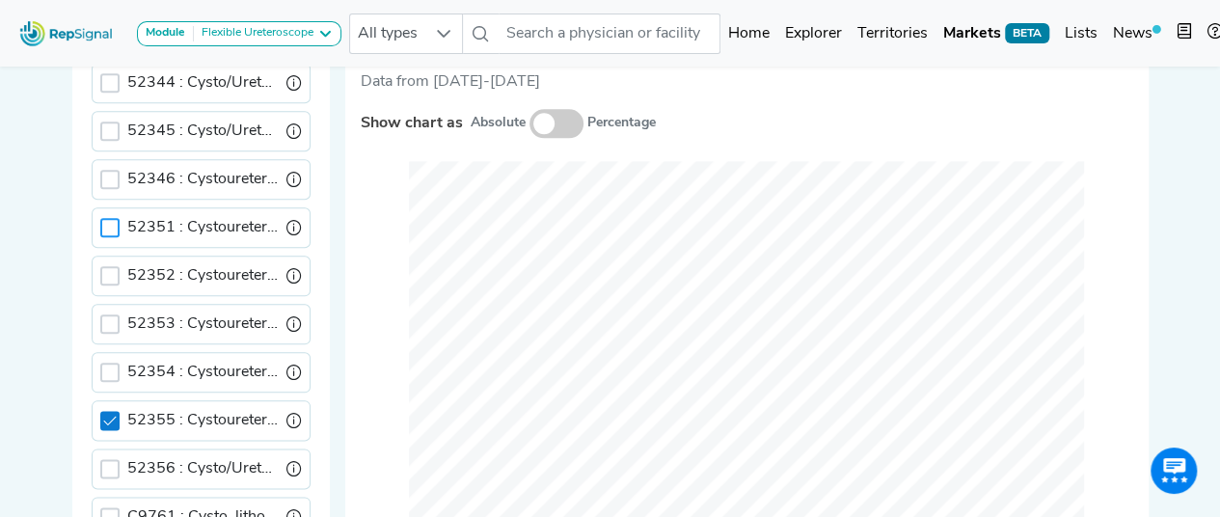
click at [114, 414] on icon at bounding box center [109, 420] width 13 height 13
click at [114, 459] on div at bounding box center [109, 468] width 19 height 19
drag, startPoint x: 114, startPoint y: 439, endPoint x: 113, endPoint y: 482, distance: 43.4
click at [114, 462] on icon at bounding box center [109, 468] width 13 height 13
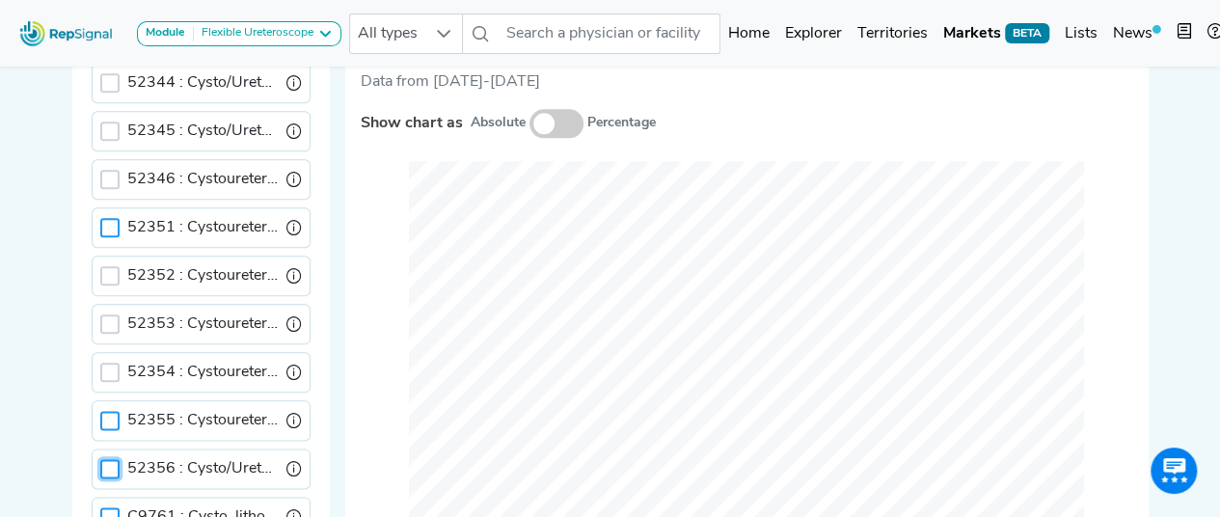
click at [111, 507] on div at bounding box center [109, 516] width 19 height 19
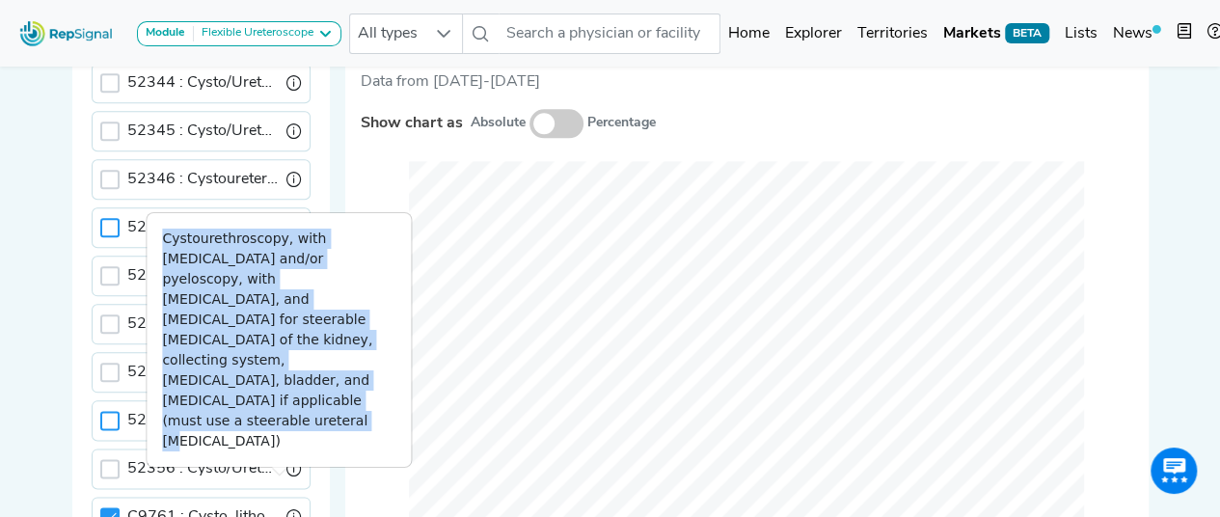
drag, startPoint x: 393, startPoint y: 441, endPoint x: 148, endPoint y: 321, distance: 273.4
click at [148, 321] on div "Cystourethroscopy, with ureteroscopy and/or pyeloscopy, with lithotripsy, and u…" at bounding box center [279, 340] width 264 height 254
copy div "Cystourethroscopy, with ureteroscopy and/or pyeloscopy, with lithotripsy, and u…"
